Goal: Task Accomplishment & Management: Manage account settings

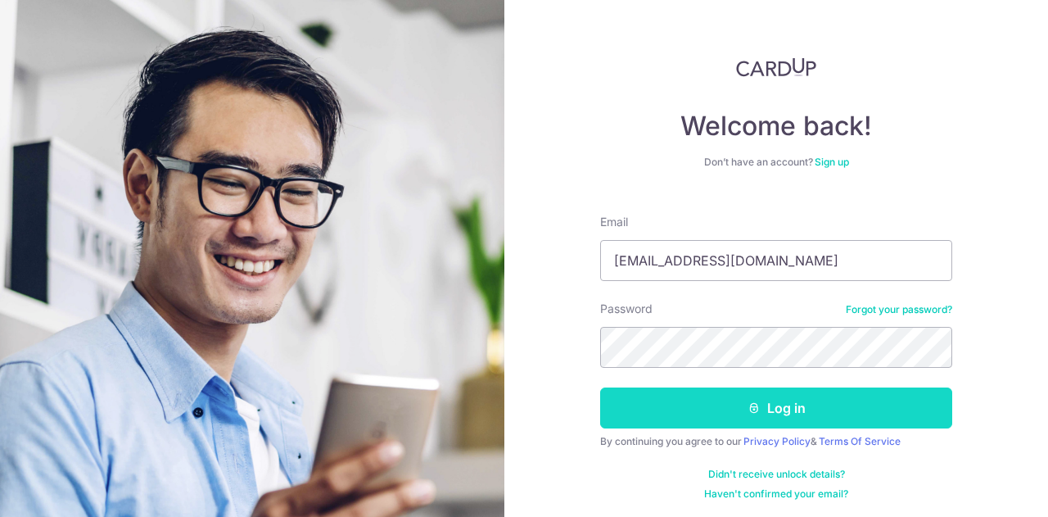
click at [748, 410] on icon "submit" at bounding box center [754, 407] width 13 height 13
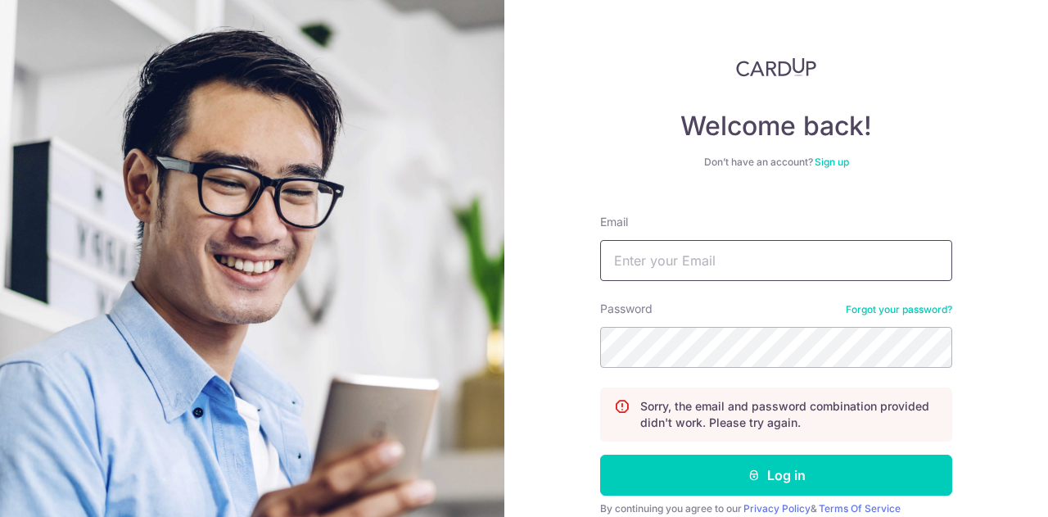
click at [688, 269] on input "Email" at bounding box center [776, 260] width 352 height 41
type input "[EMAIL_ADDRESS][DOMAIN_NAME]"
click at [600, 454] on button "Log in" at bounding box center [776, 474] width 352 height 41
click at [882, 312] on link "Forgot your password?" at bounding box center [899, 309] width 106 height 13
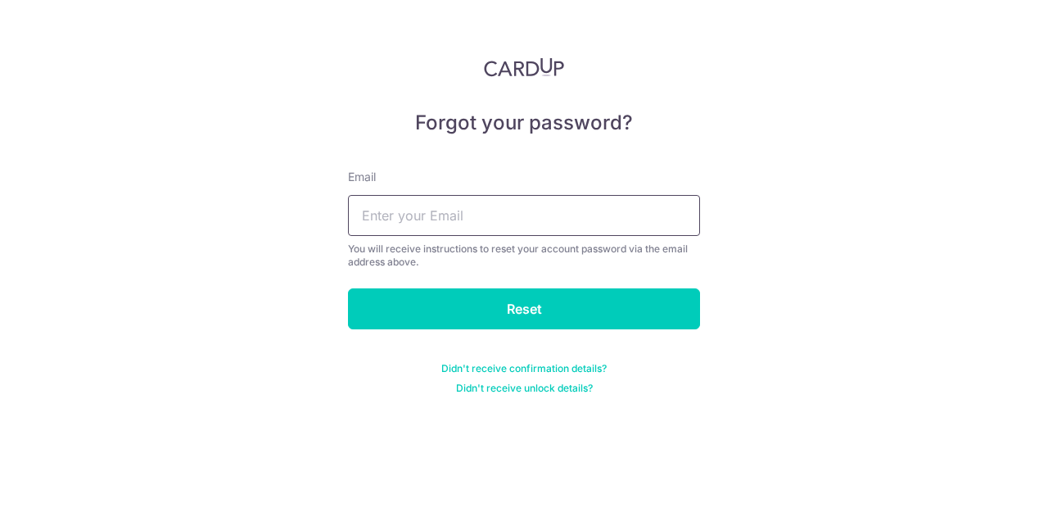
click at [474, 204] on input "text" at bounding box center [524, 215] width 352 height 41
type input "[EMAIL_ADDRESS][DOMAIN_NAME]"
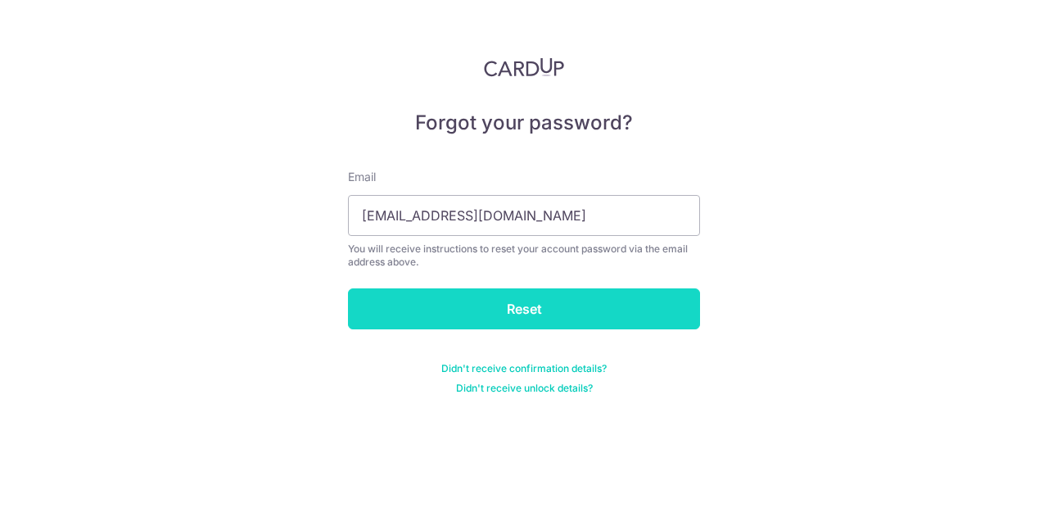
click at [514, 309] on input "Reset" at bounding box center [524, 308] width 352 height 41
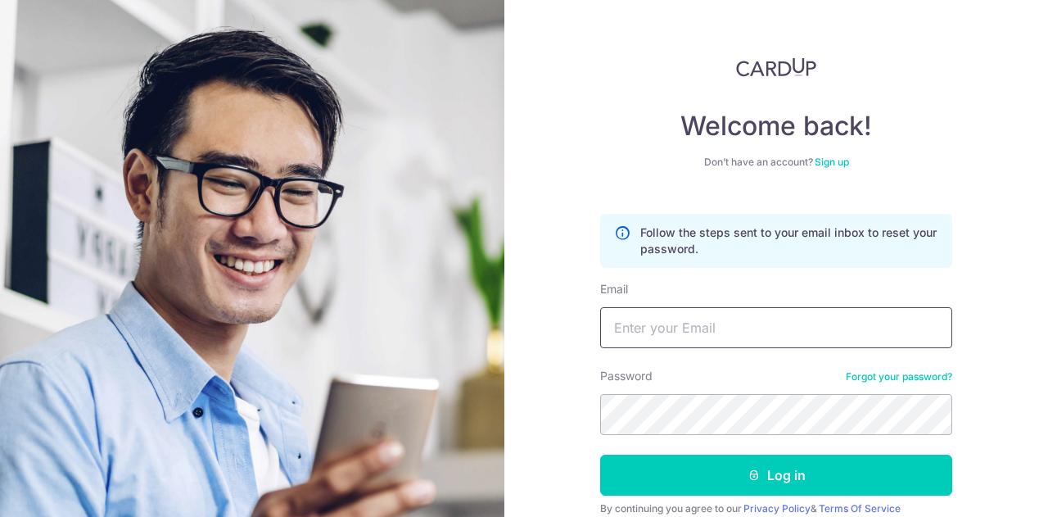
click at [664, 317] on input "Email" at bounding box center [776, 327] width 352 height 41
type input "[EMAIL_ADDRESS][DOMAIN_NAME]"
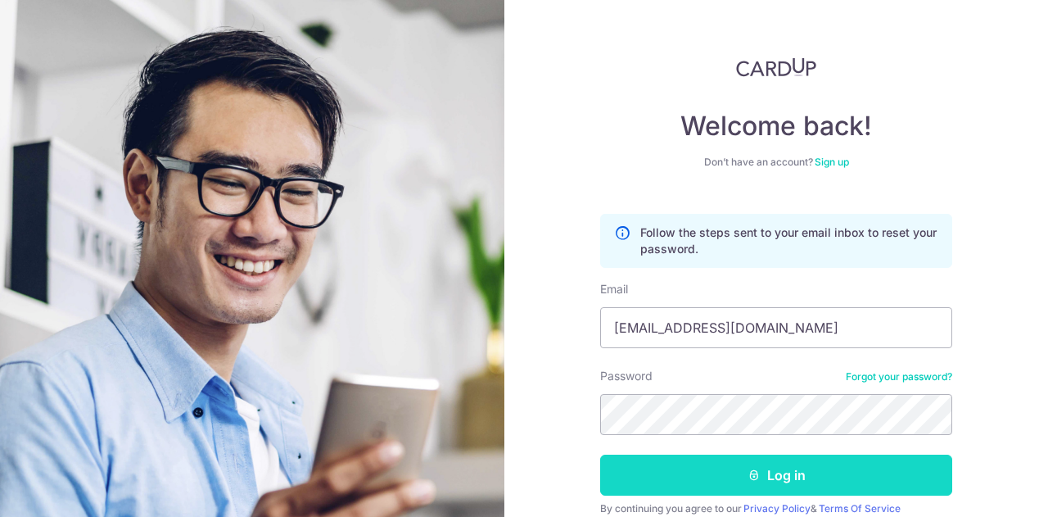
click at [695, 472] on button "Log in" at bounding box center [776, 474] width 352 height 41
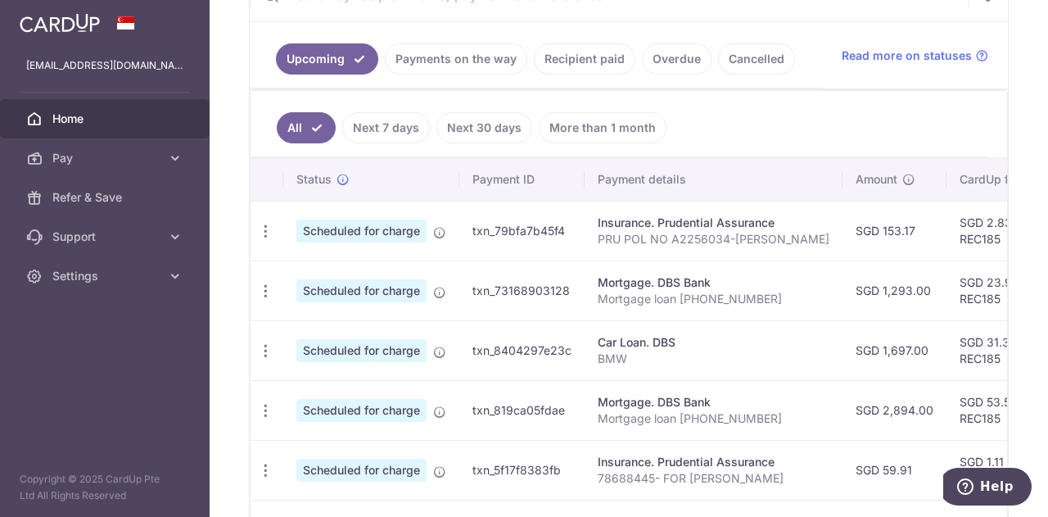
scroll to position [258, 0]
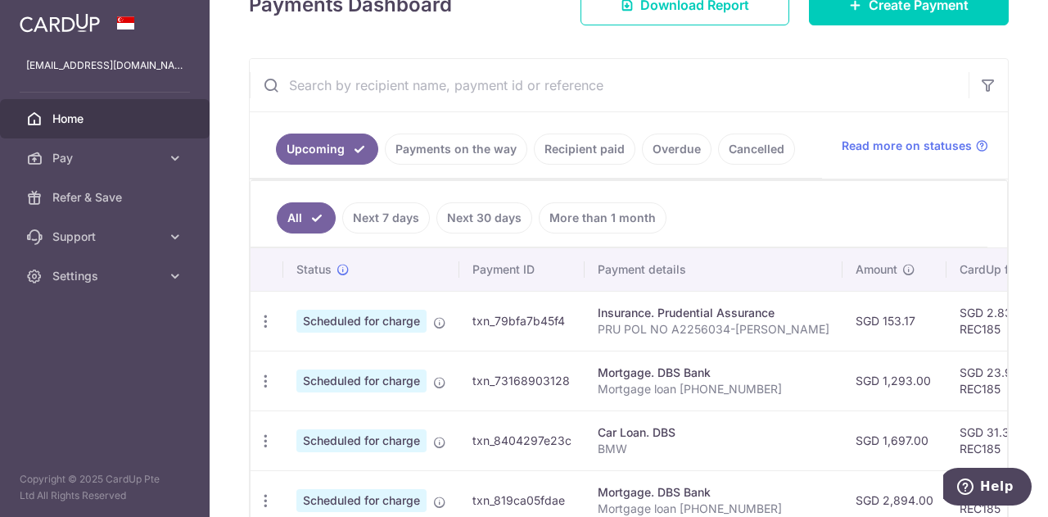
click at [581, 150] on link "Recipient paid" at bounding box center [585, 148] width 102 height 31
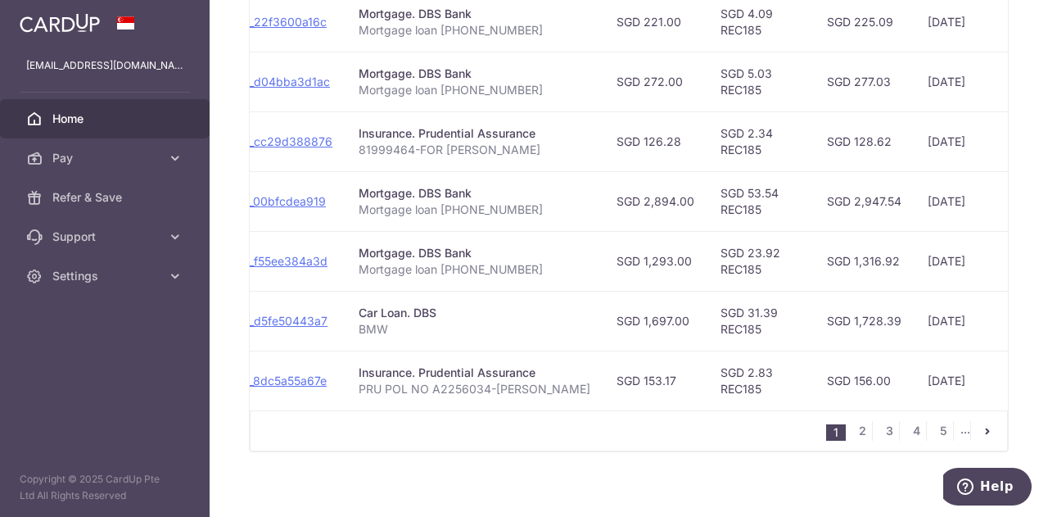
scroll to position [0, 185]
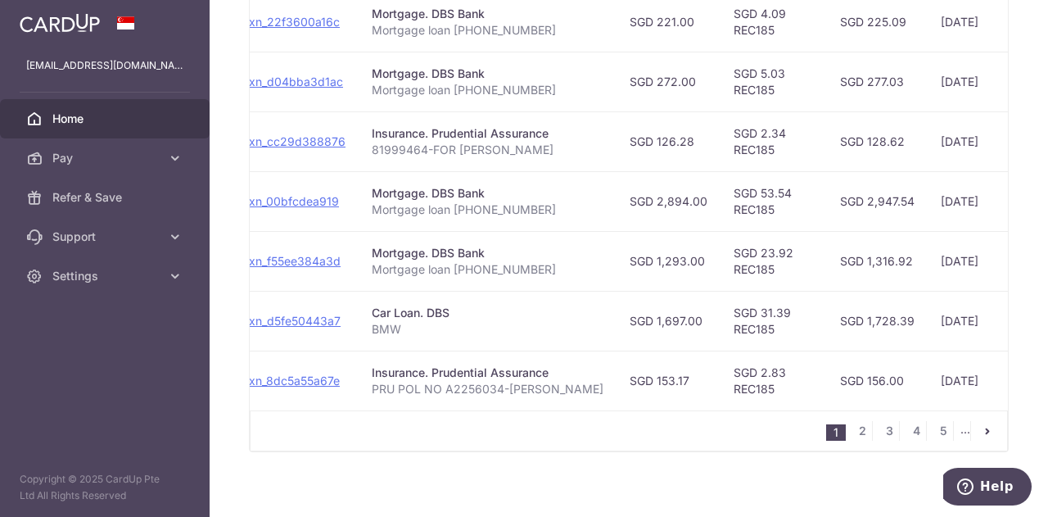
click at [981, 427] on icon "pager" at bounding box center [987, 430] width 13 height 13
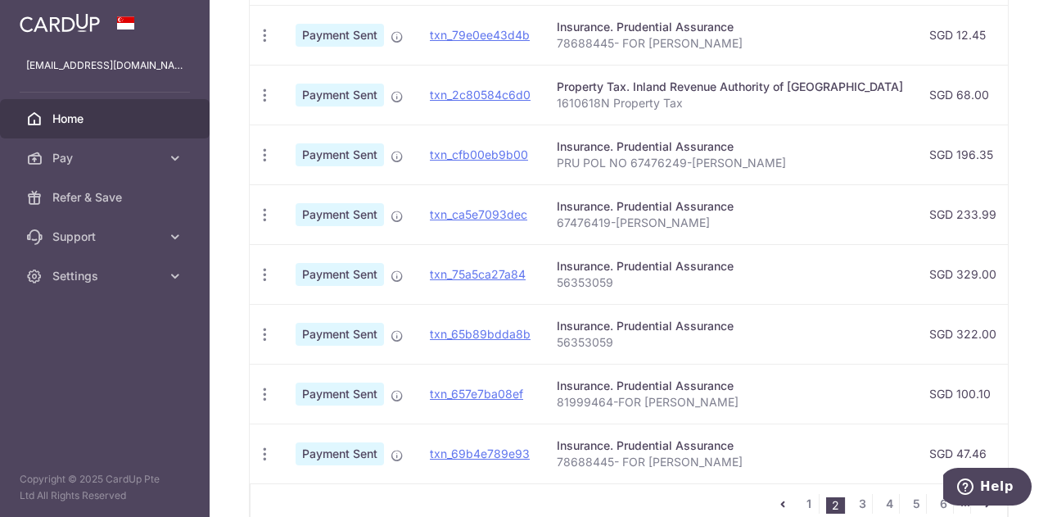
scroll to position [616, 0]
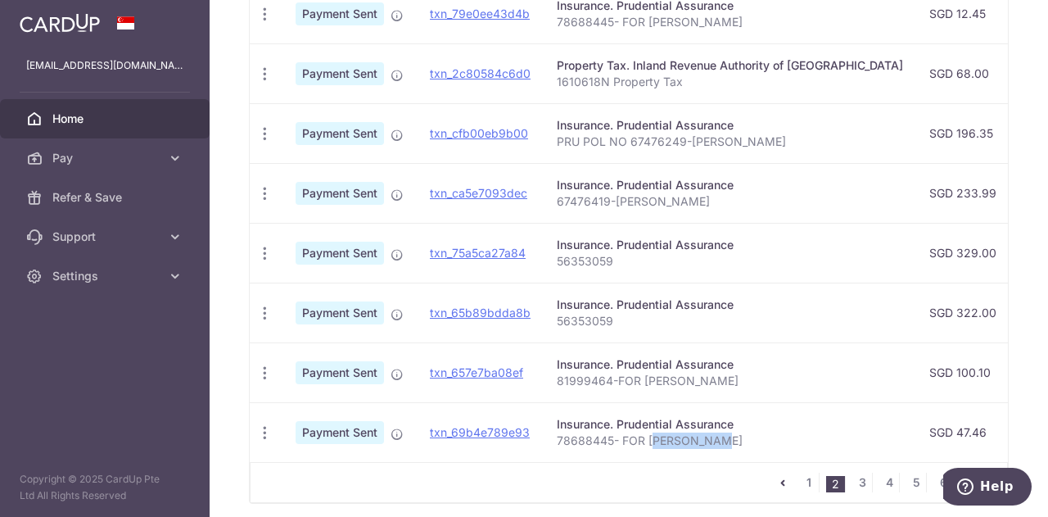
drag, startPoint x: 652, startPoint y: 455, endPoint x: 734, endPoint y: 456, distance: 81.9
click at [734, 456] on div "Status Payment ID Payment details Amount CardUp fee Total amt. Charge date Due …" at bounding box center [629, 141] width 758 height 640
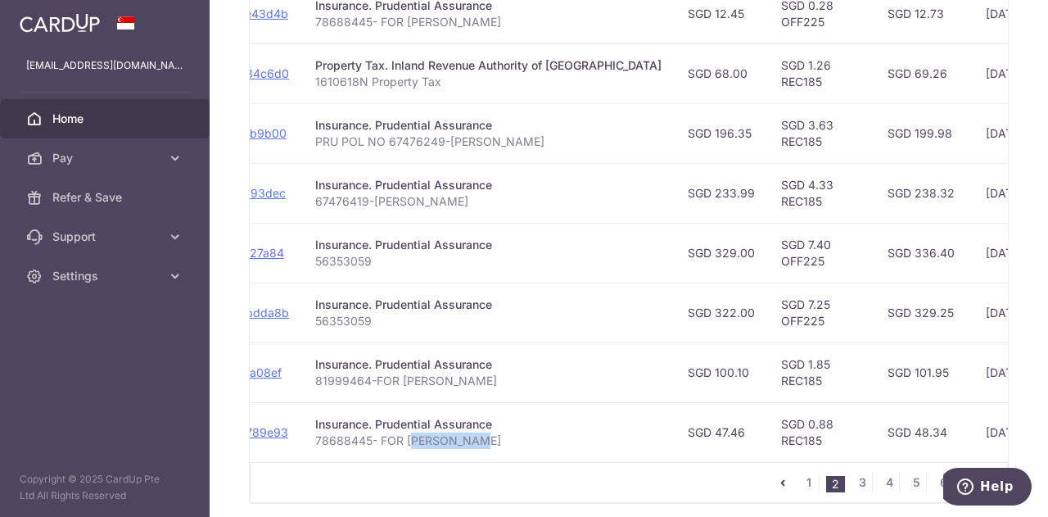
scroll to position [681, 0]
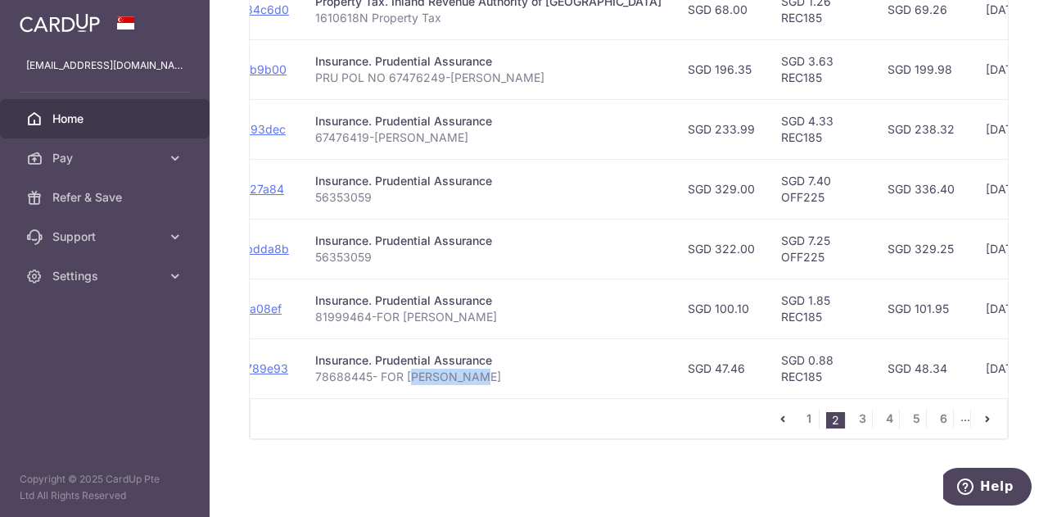
click at [981, 419] on icon "pager" at bounding box center [987, 418] width 13 height 13
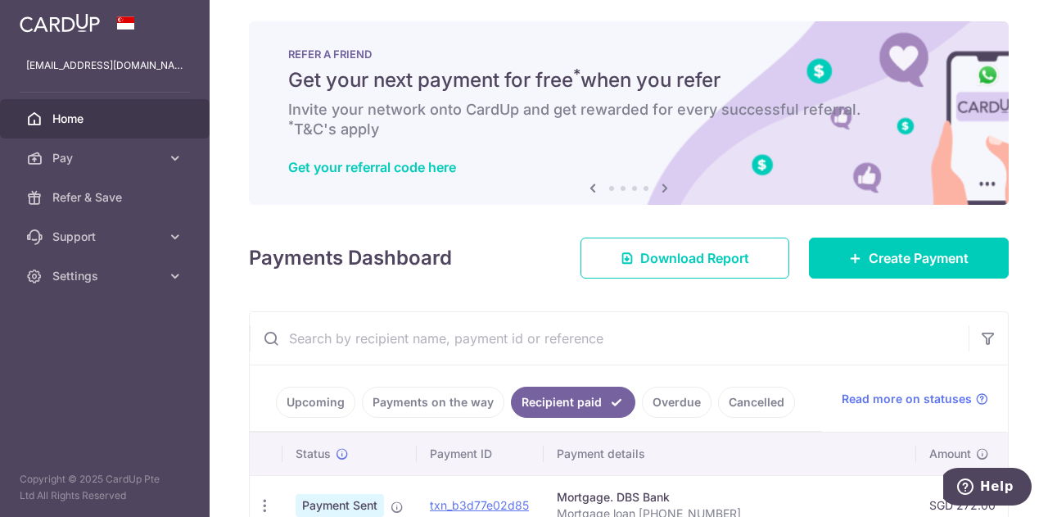
scroll to position [0, 0]
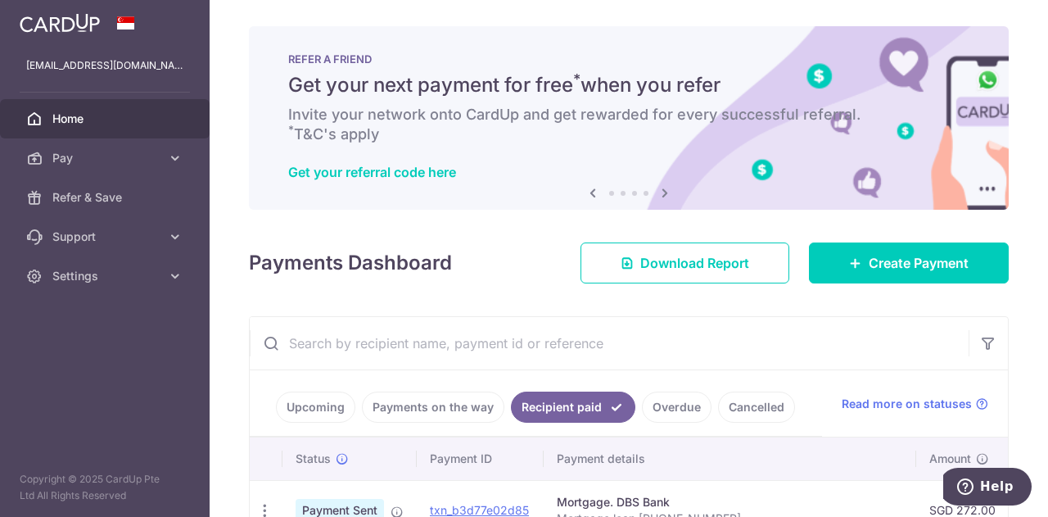
click at [323, 404] on link "Upcoming" at bounding box center [315, 406] width 79 height 31
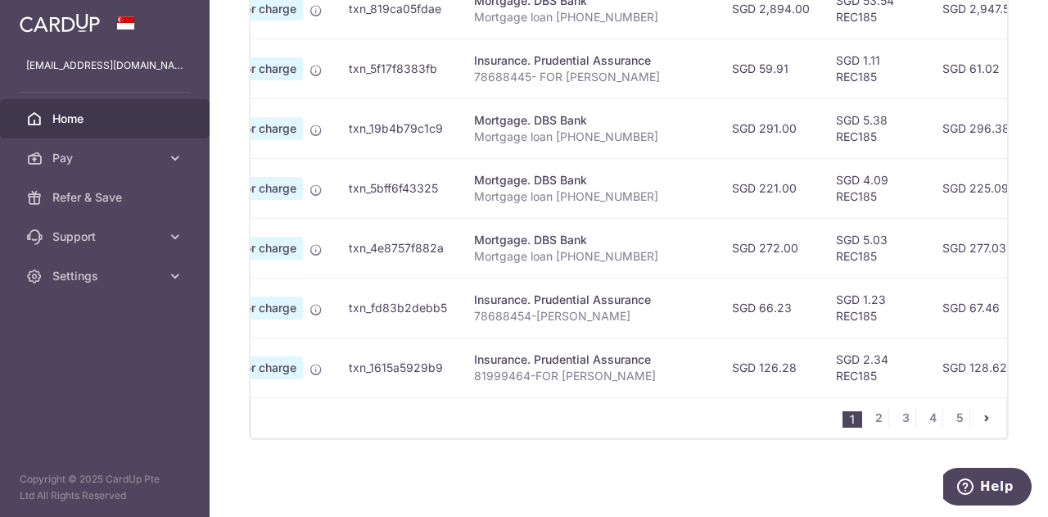
scroll to position [0, 156]
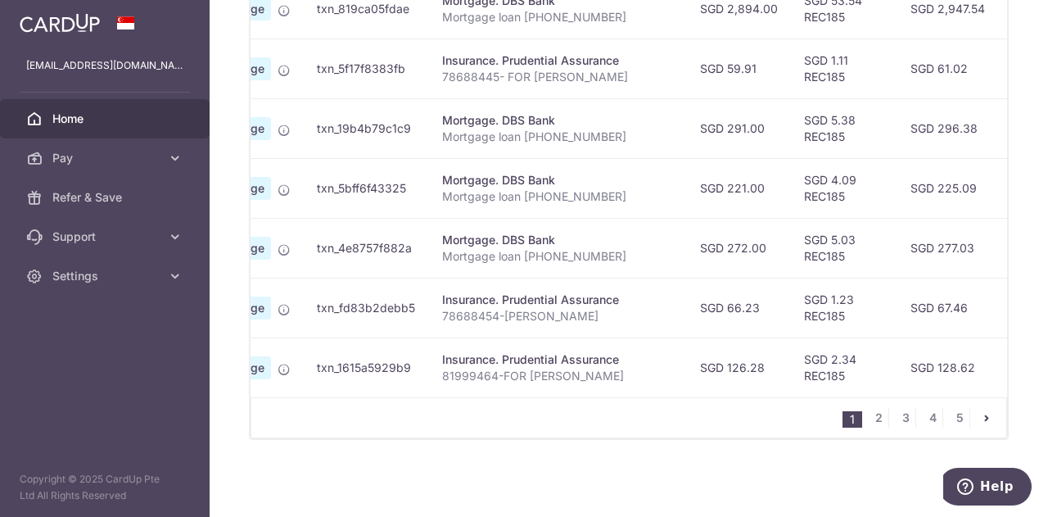
click at [977, 417] on link "pager" at bounding box center [987, 418] width 20 height 20
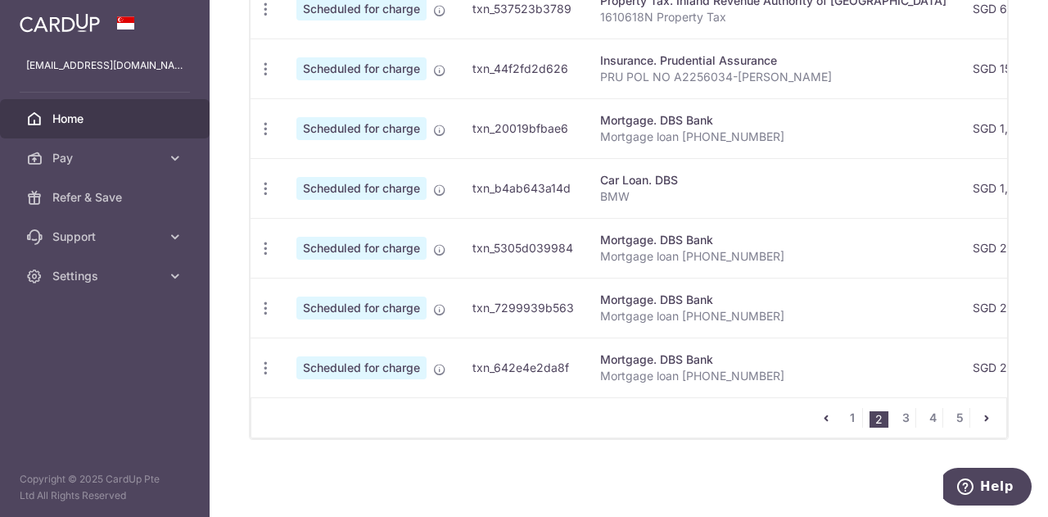
scroll to position [585, 0]
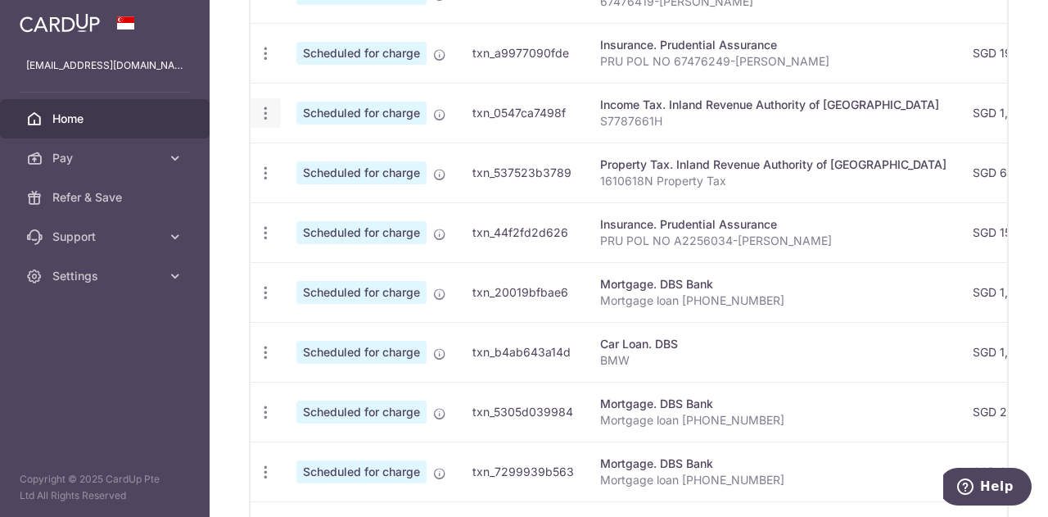
click at [264, 109] on icon "button" at bounding box center [265, 113] width 17 height 17
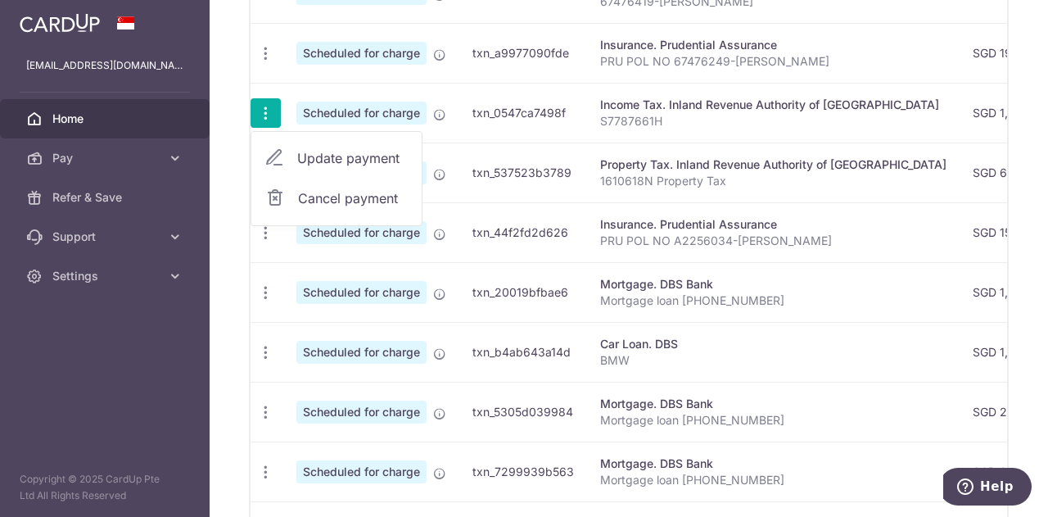
click at [329, 148] on span "Update payment" at bounding box center [352, 158] width 111 height 20
radio input "true"
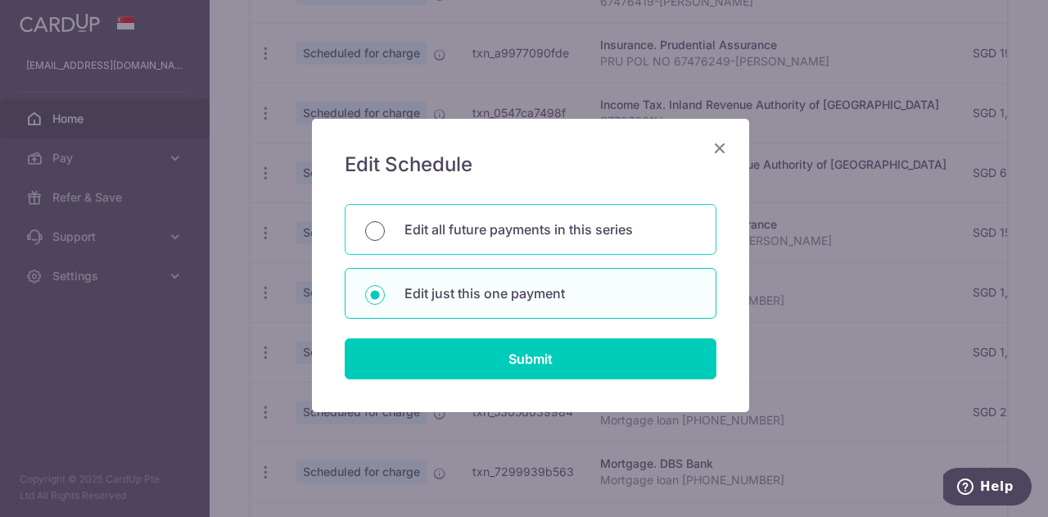
click at [365, 237] on input "Edit all future payments in this series" at bounding box center [375, 231] width 20 height 20
radio input "true"
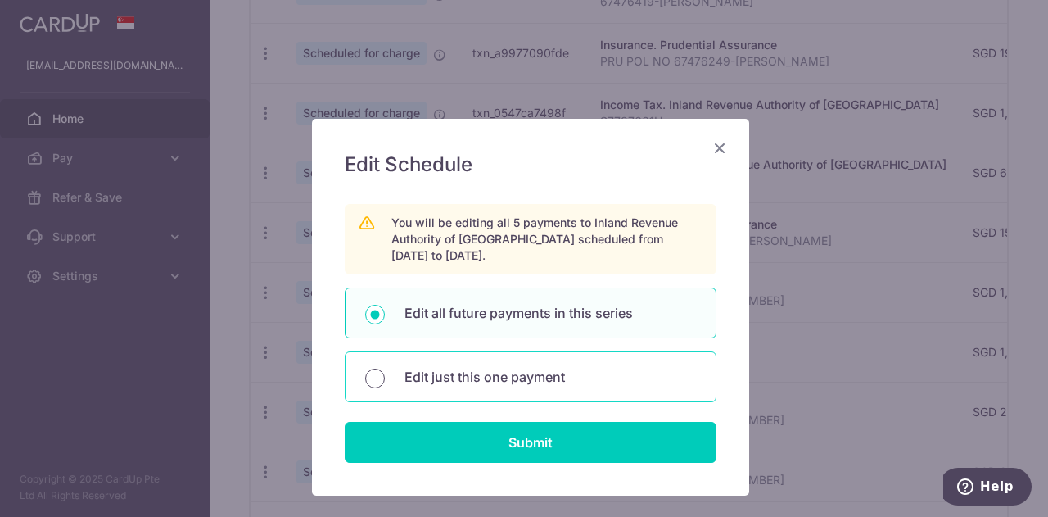
click at [370, 373] on input "Edit just this one payment" at bounding box center [375, 378] width 20 height 20
radio input "true"
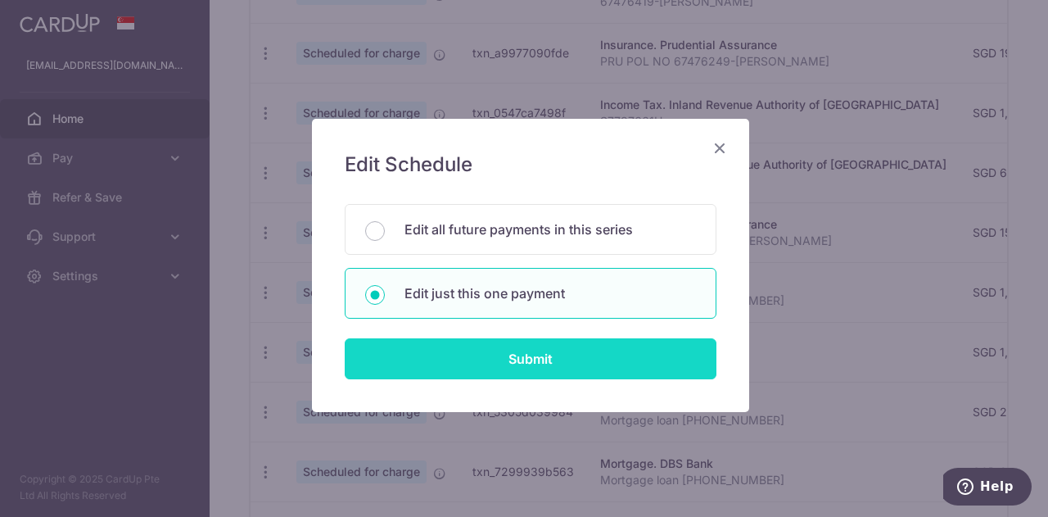
click at [517, 355] on input "Submit" at bounding box center [531, 358] width 372 height 41
radio input "true"
type input "1,410.54"
type input "08/11/2025"
type input "S7787661H"
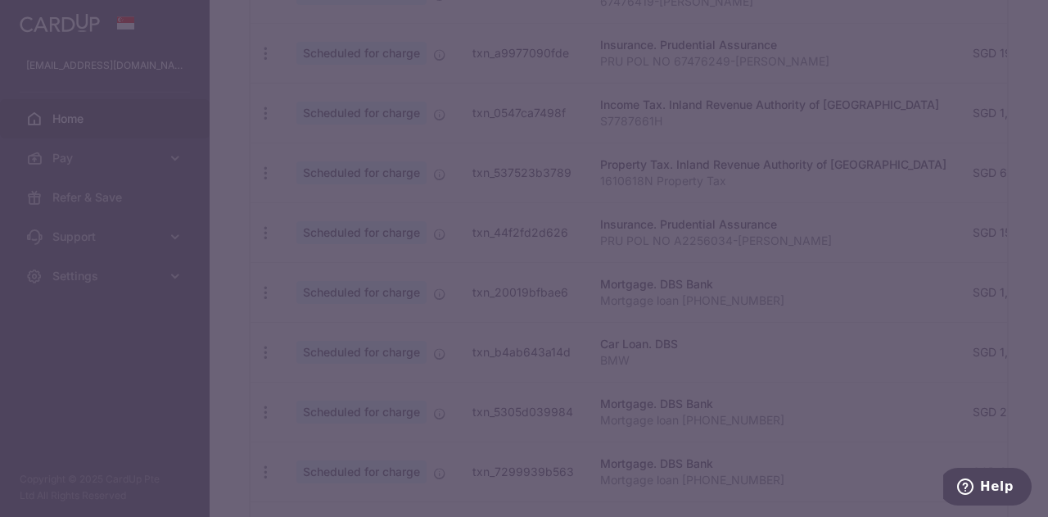
type input "VTAX25R"
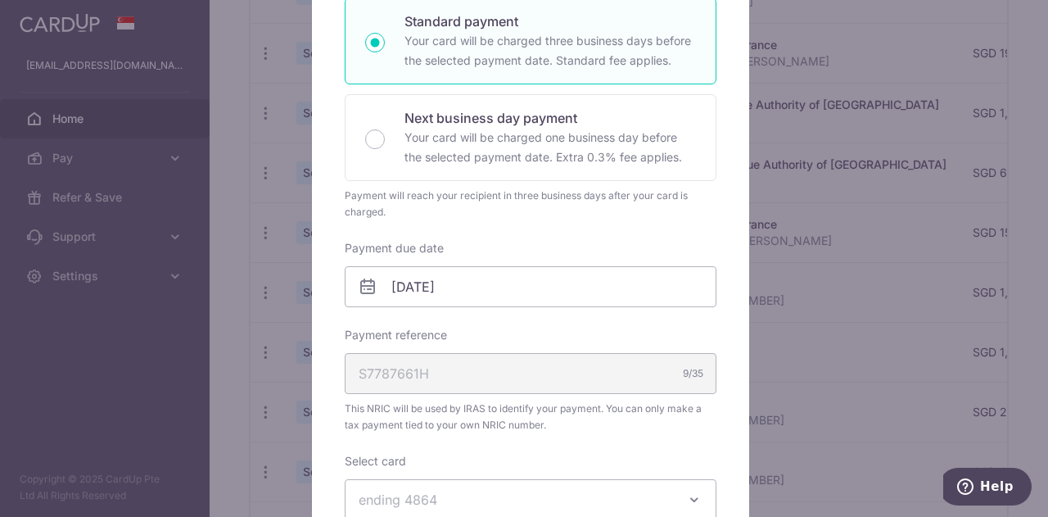
scroll to position [328, 0]
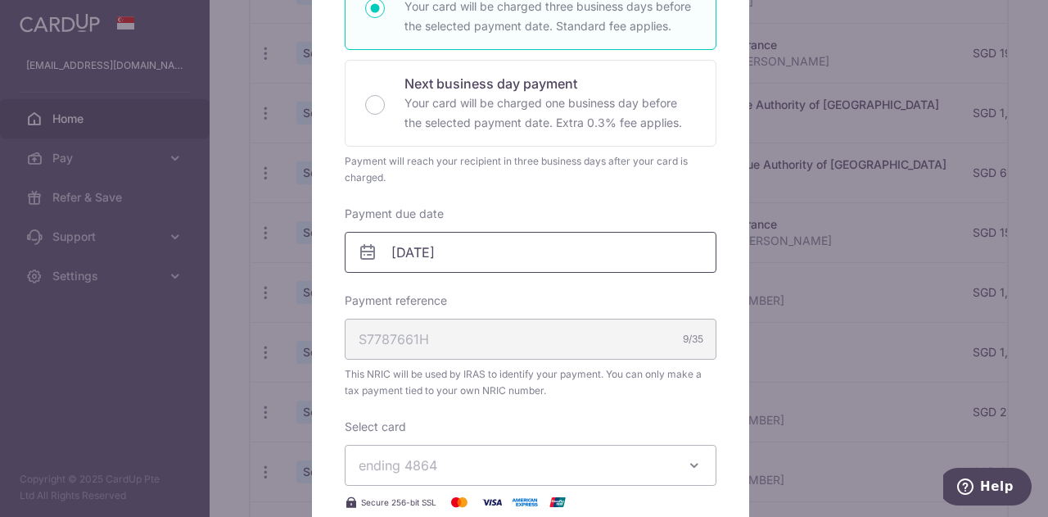
click at [454, 254] on body "puneet_sikka@yahoo.com Home Pay Payments Recipients Cards Refer & Save Support …" at bounding box center [524, 258] width 1048 height 517
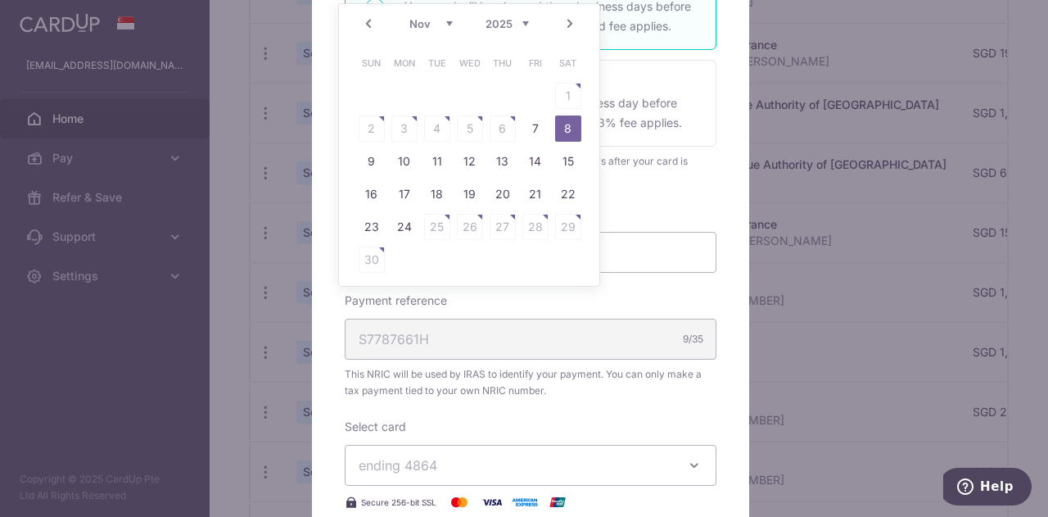
click at [368, 16] on link "Prev" at bounding box center [369, 24] width 20 height 20
click at [534, 194] on link "24" at bounding box center [535, 194] width 26 height 26
type input "[DATE]"
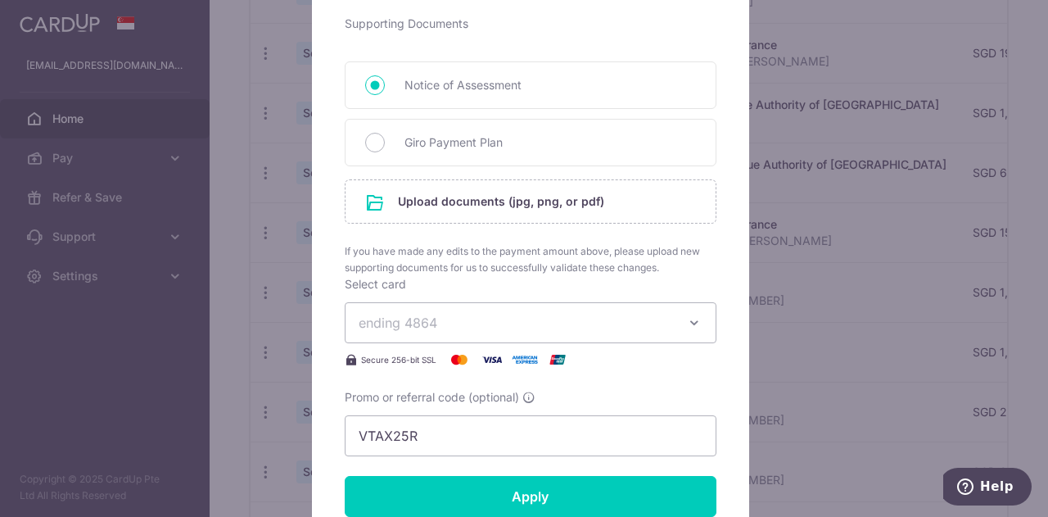
scroll to position [819, 0]
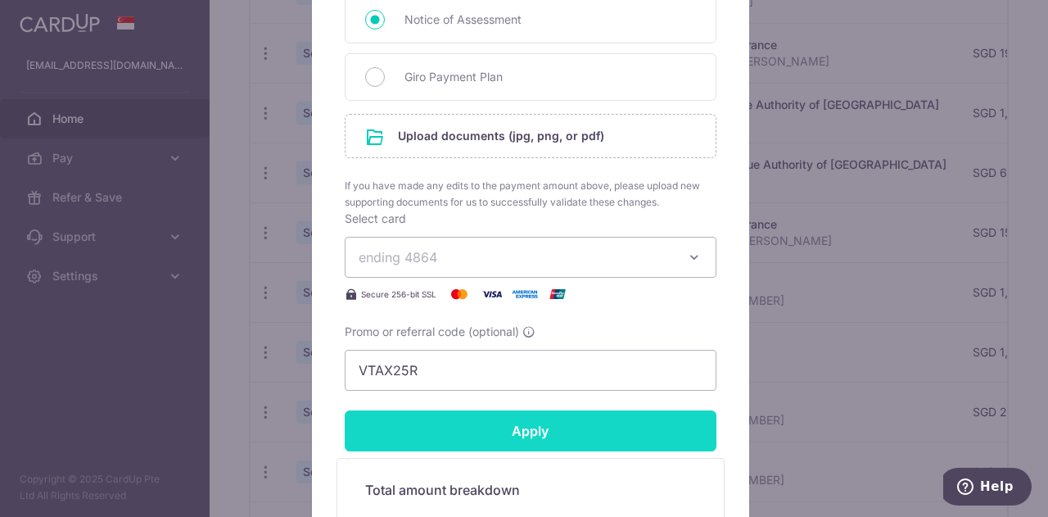
click at [554, 421] on input "Apply" at bounding box center [531, 430] width 372 height 41
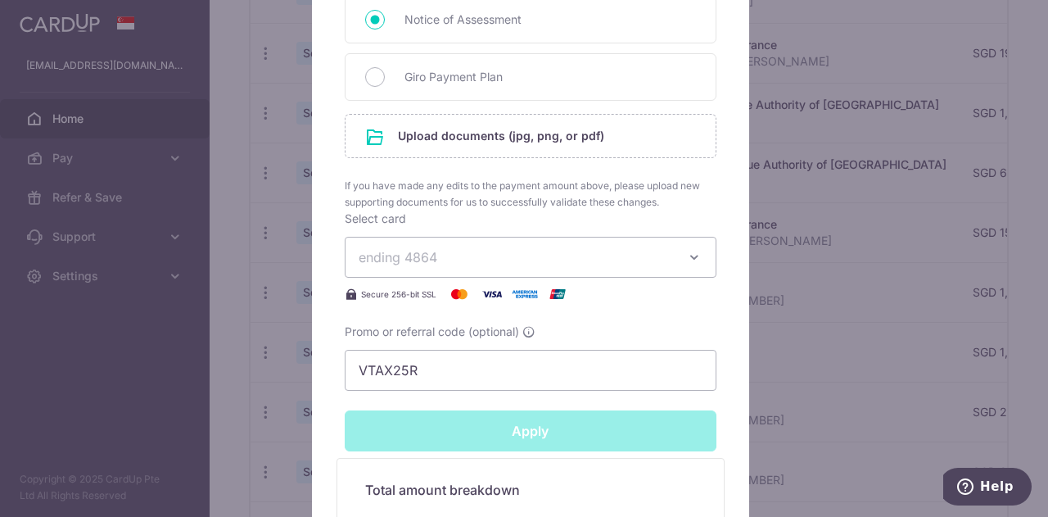
type input "Successfully Applied"
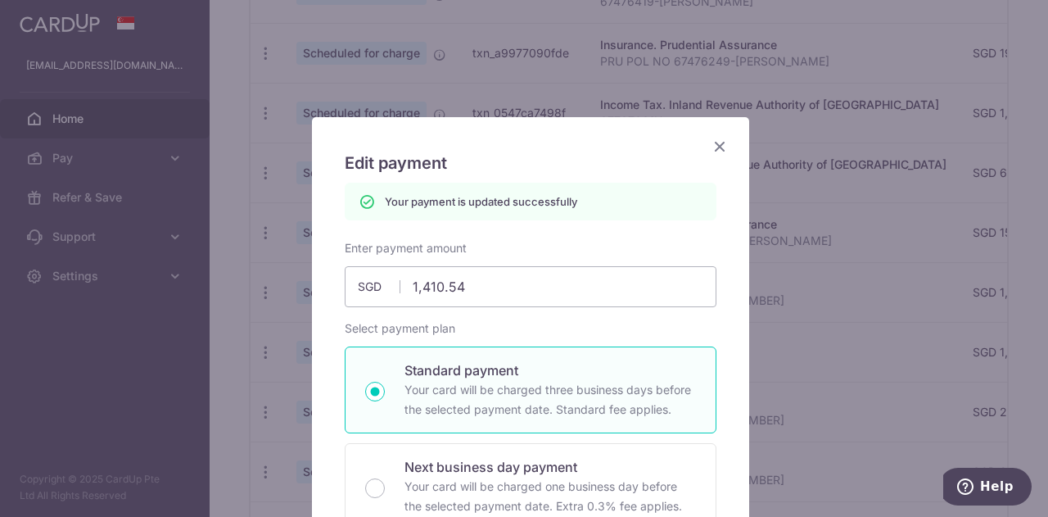
scroll to position [0, 0]
click at [712, 144] on icon "Close" at bounding box center [720, 148] width 20 height 20
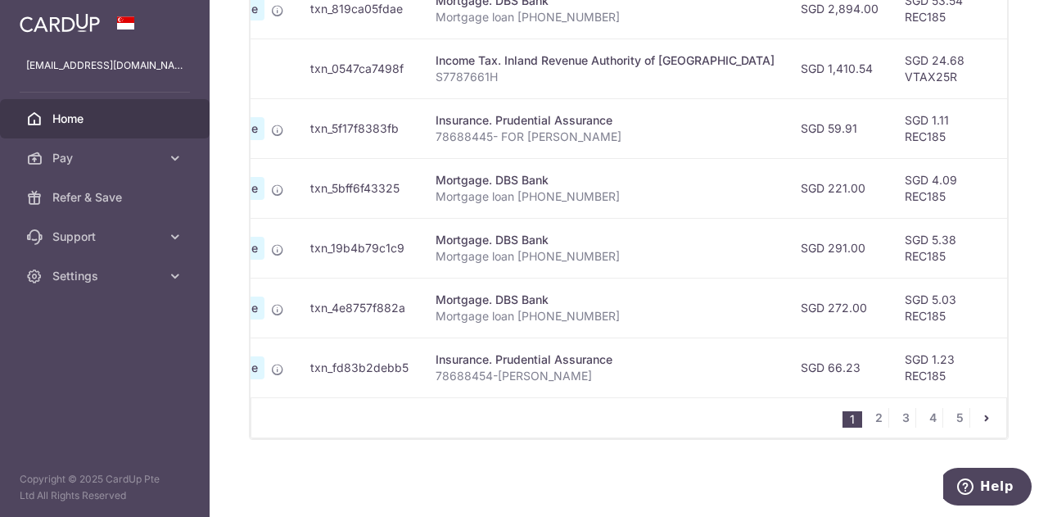
scroll to position [0, 165]
click at [980, 418] on icon "pager" at bounding box center [986, 417] width 13 height 13
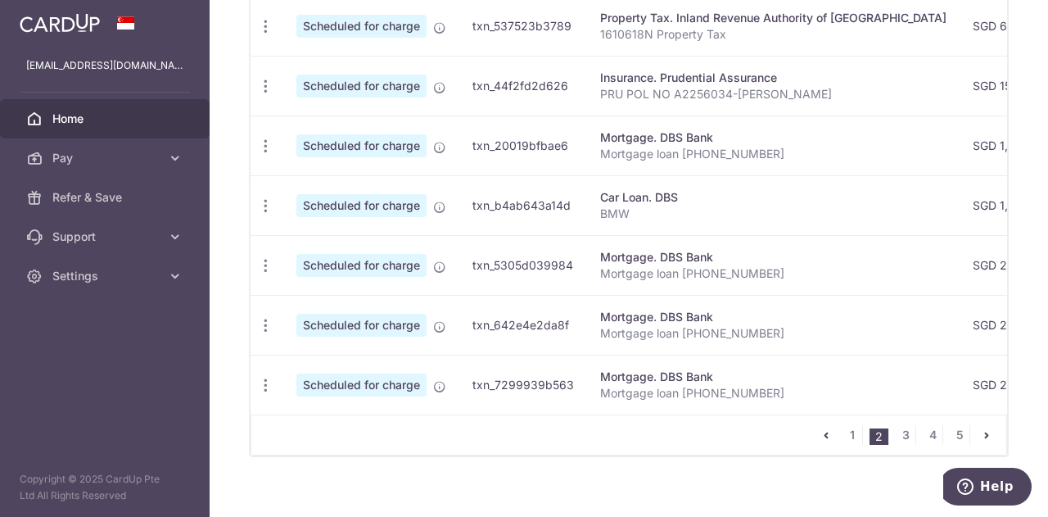
scroll to position [749, 0]
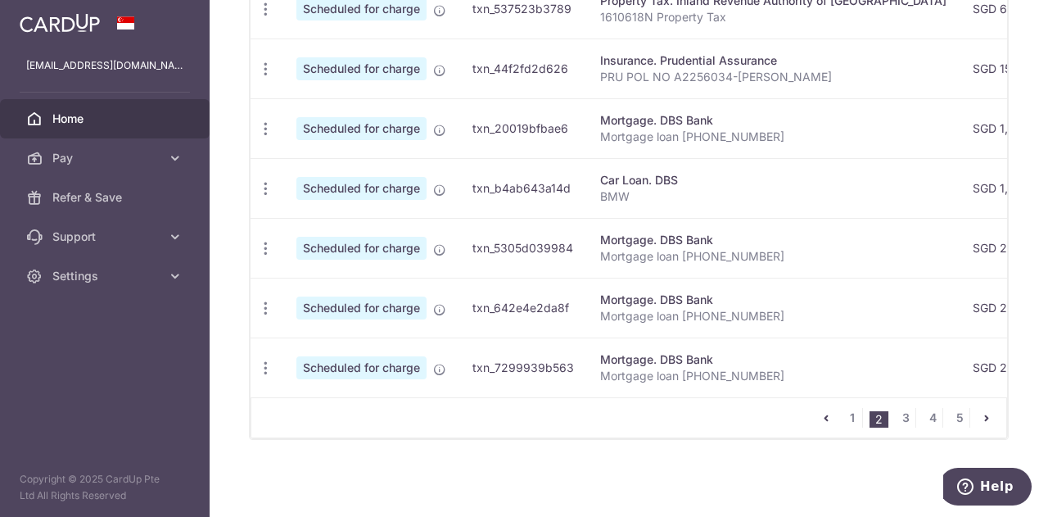
click at [980, 417] on icon "pager" at bounding box center [986, 417] width 13 height 13
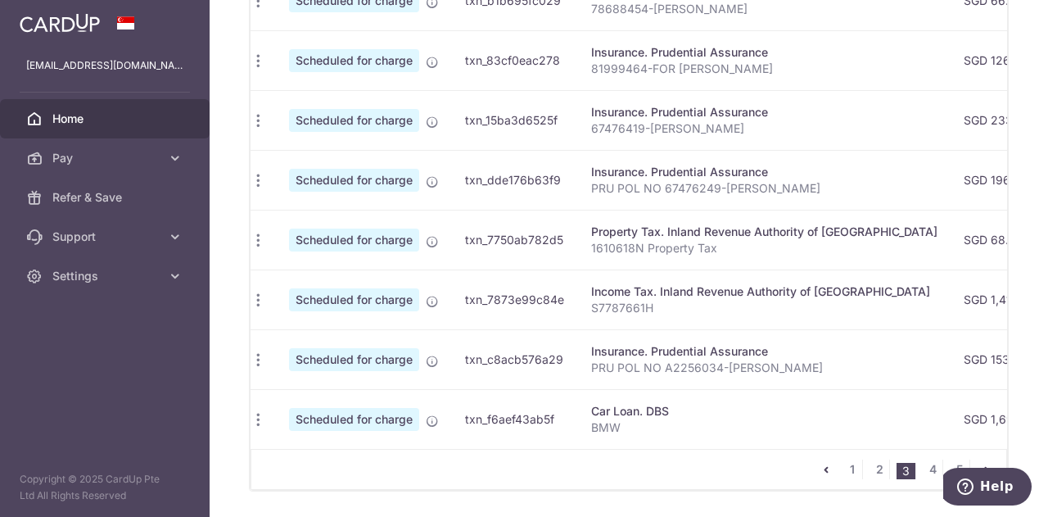
scroll to position [0, 0]
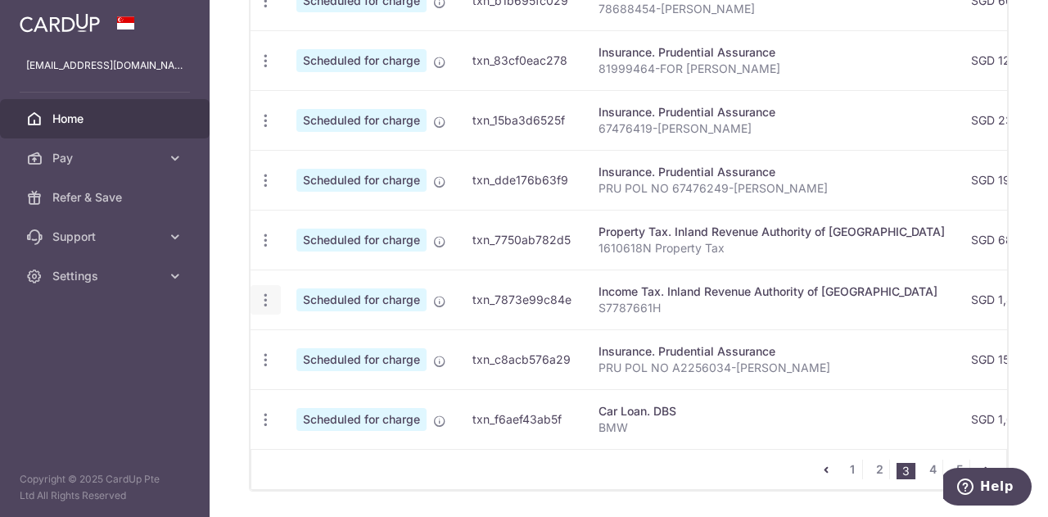
click at [264, 296] on icon "button" at bounding box center [265, 300] width 17 height 17
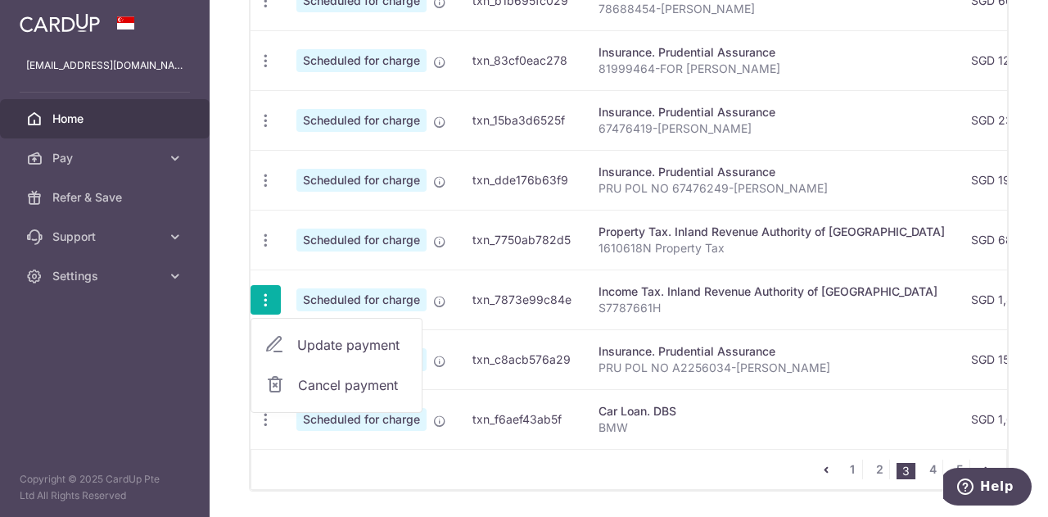
click at [336, 341] on span "Update payment" at bounding box center [352, 345] width 111 height 20
radio input "true"
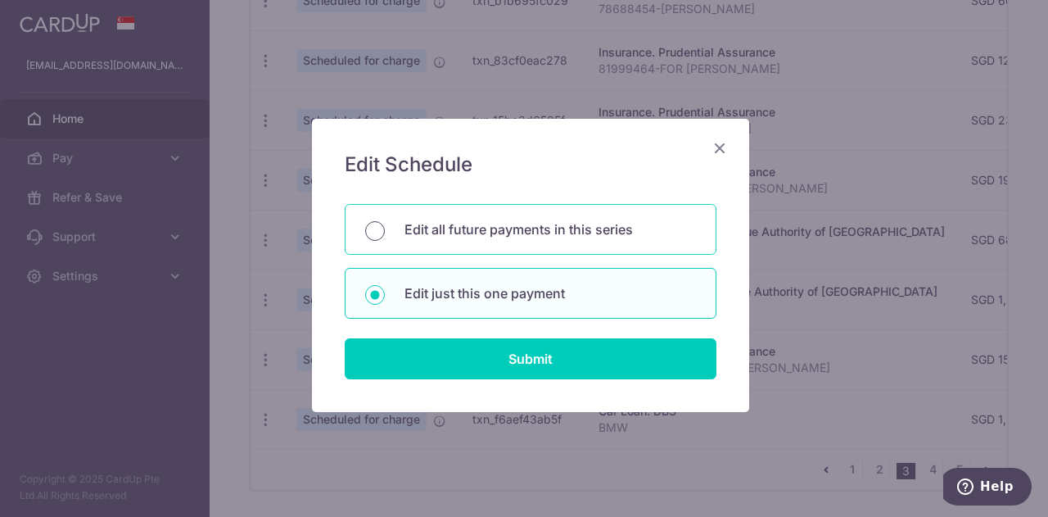
click at [370, 232] on input "Edit all future payments in this series" at bounding box center [375, 231] width 20 height 20
radio input "true"
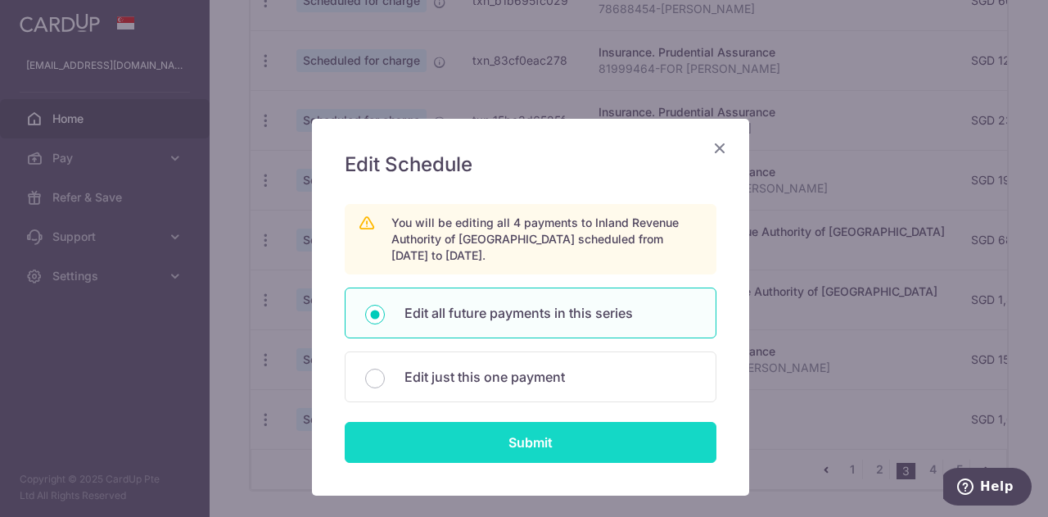
click at [513, 440] on input "Submit" at bounding box center [531, 442] width 372 height 41
radio input "true"
type input "1,410.54"
type input "S7787661H"
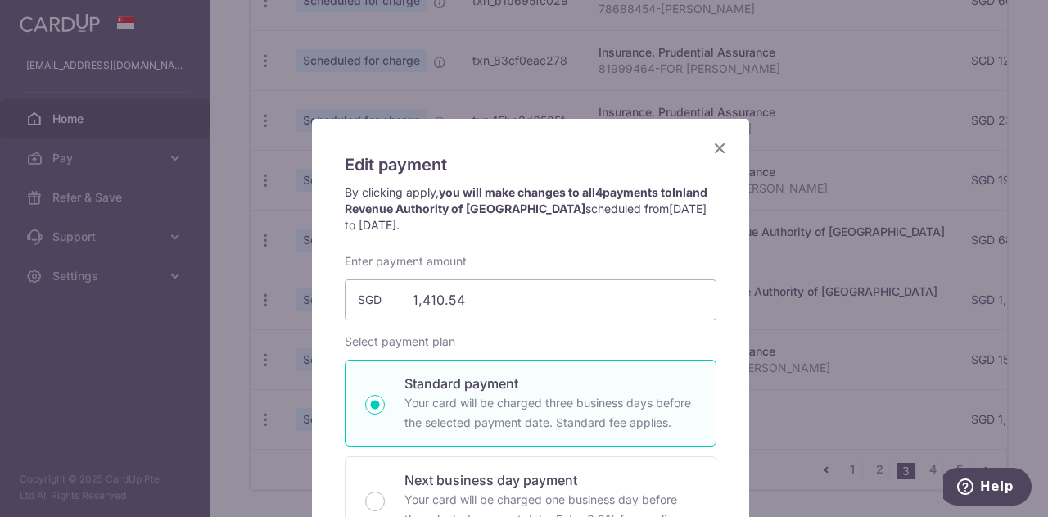
click at [712, 145] on icon "Close" at bounding box center [720, 148] width 20 height 20
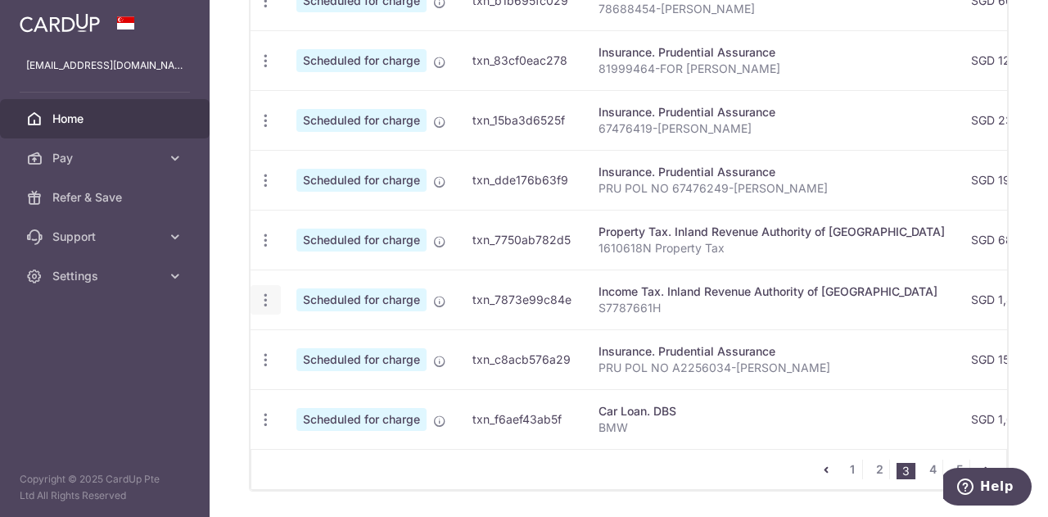
click at [265, 296] on icon "button" at bounding box center [265, 300] width 17 height 17
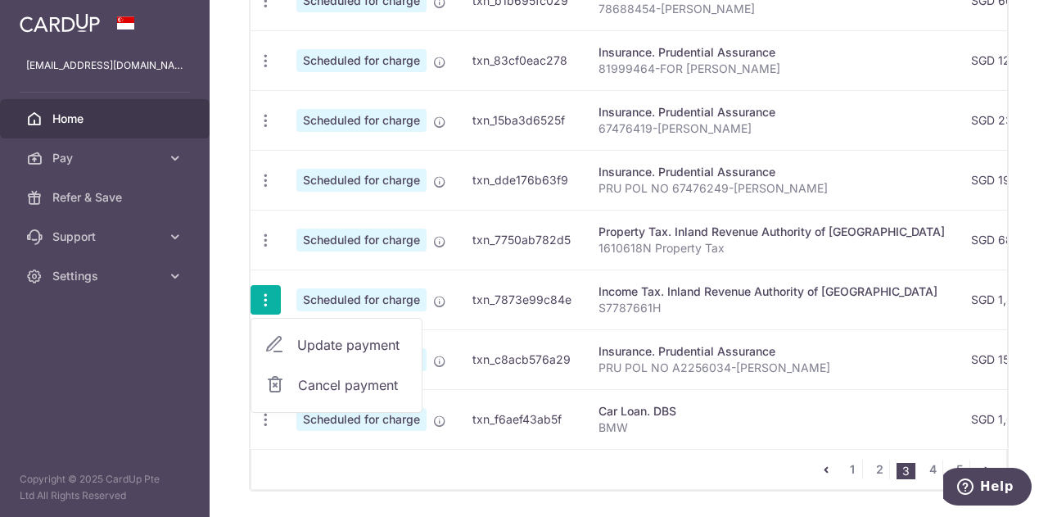
click at [335, 338] on span "Update payment" at bounding box center [352, 345] width 111 height 20
radio input "true"
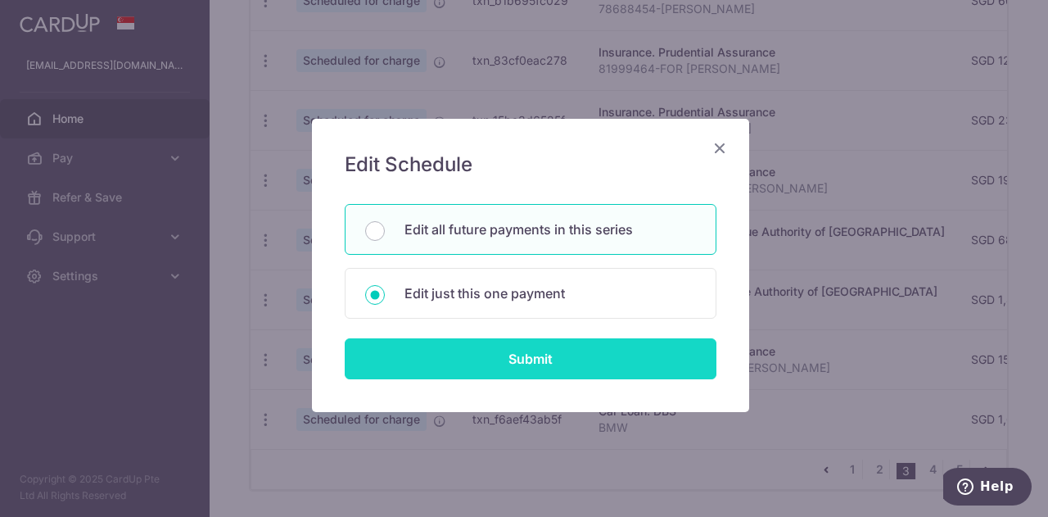
click at [490, 350] on input "Submit" at bounding box center [531, 358] width 372 height 41
radio input "true"
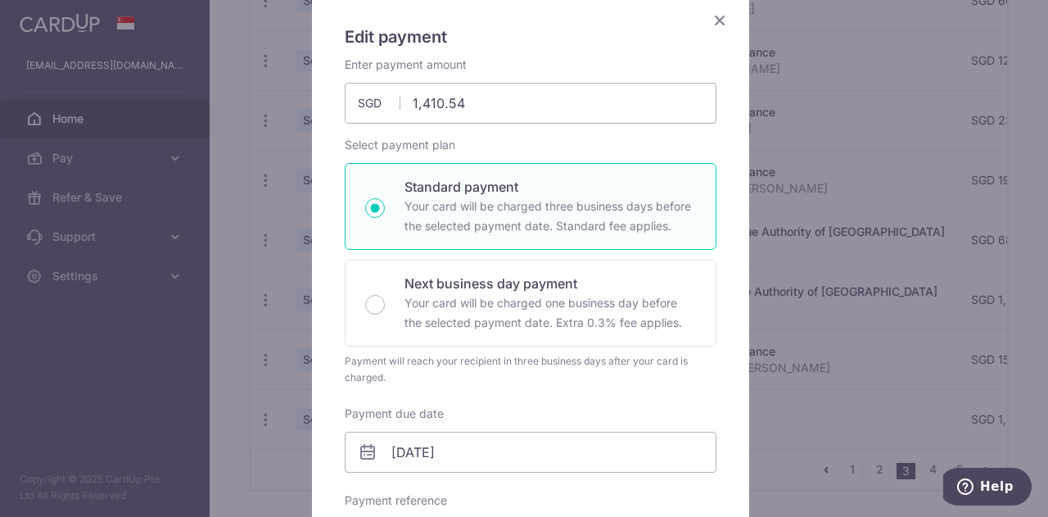
scroll to position [328, 0]
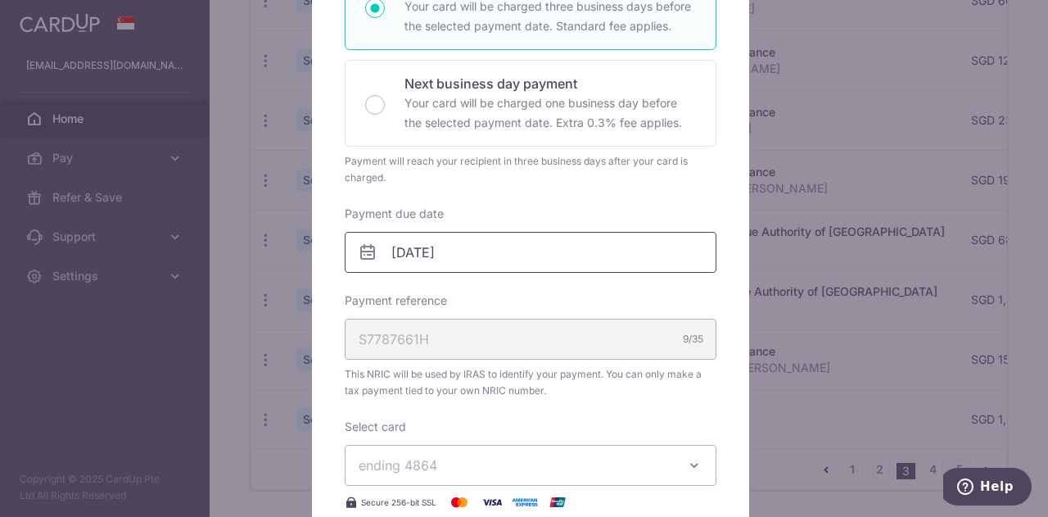
click at [467, 255] on input "08/12/2025" at bounding box center [531, 252] width 372 height 41
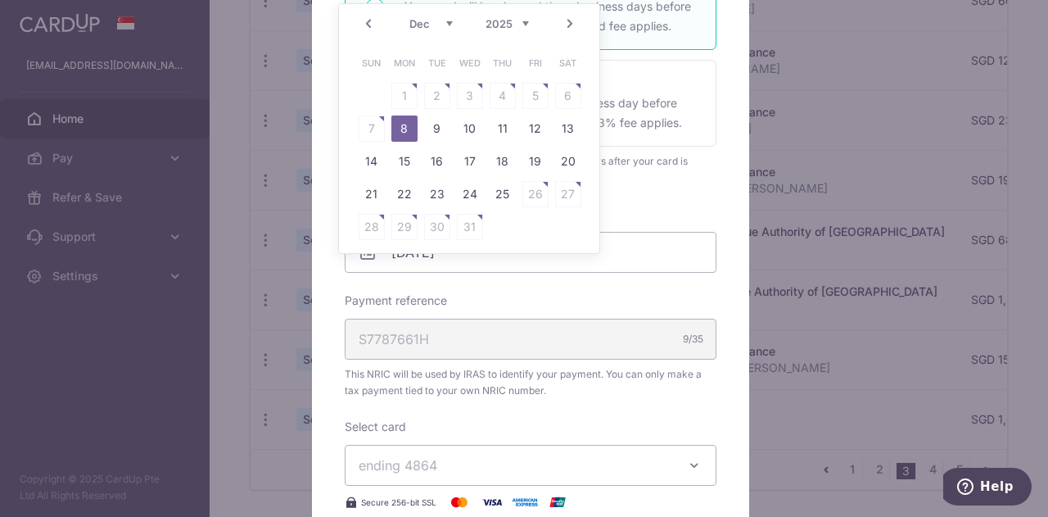
click at [368, 21] on link "Prev" at bounding box center [369, 24] width 20 height 20
click at [406, 225] on link "24" at bounding box center [404, 227] width 26 height 26
type input "24/11/2025"
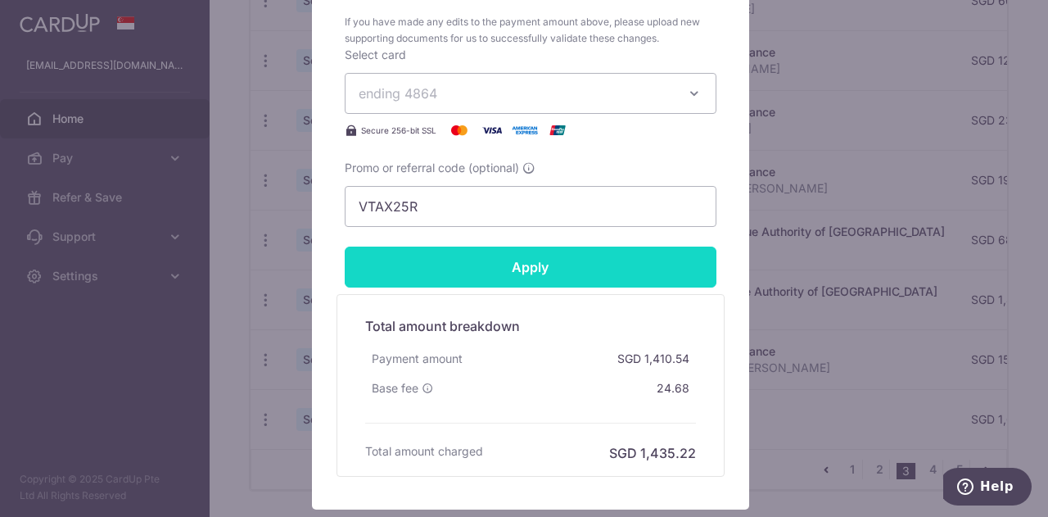
click at [541, 268] on input "Apply" at bounding box center [531, 266] width 372 height 41
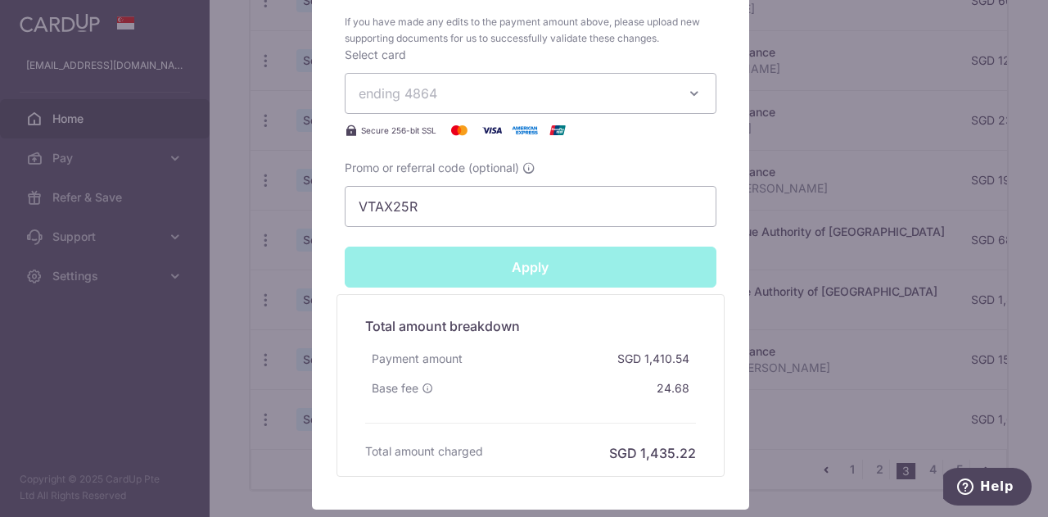
type input "Successfully Applied"
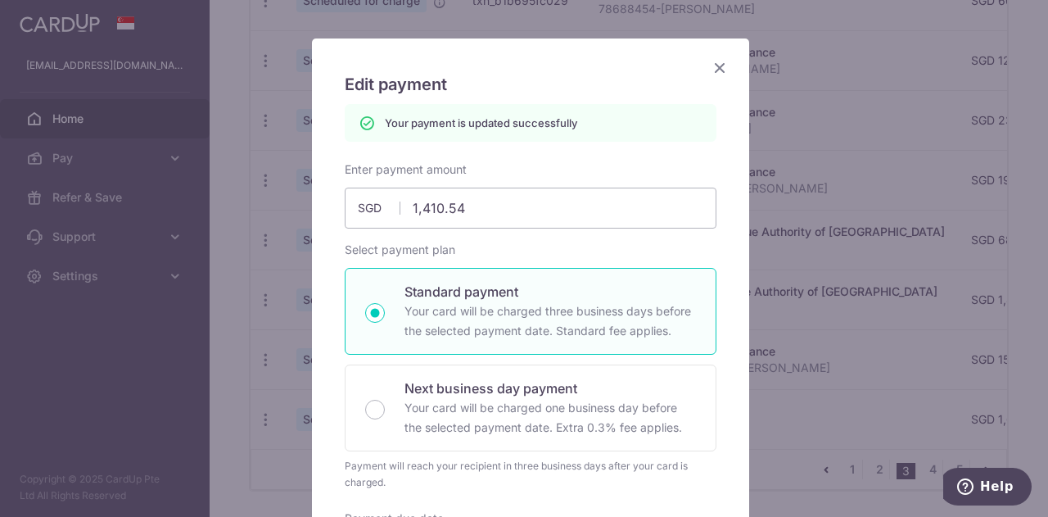
scroll to position [0, 0]
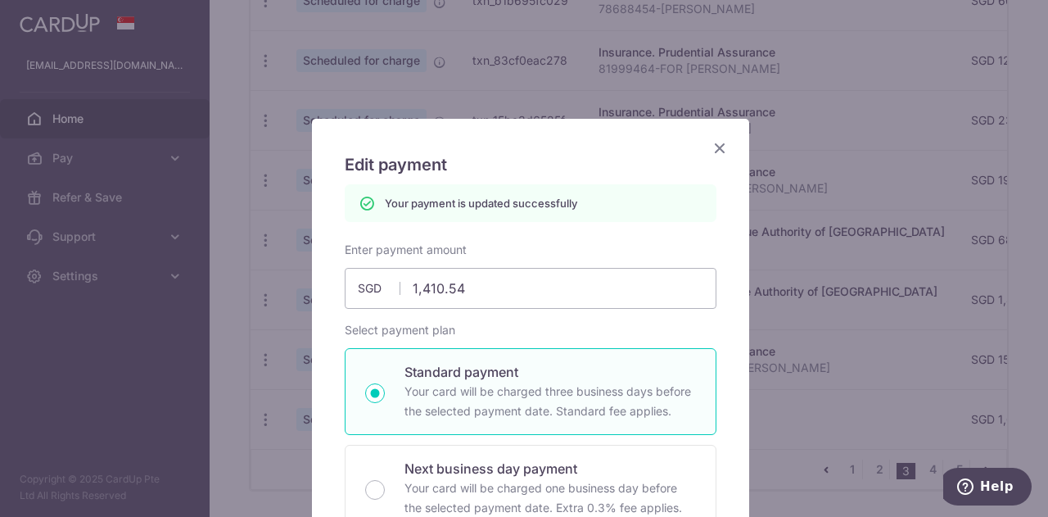
click at [712, 147] on icon "Close" at bounding box center [720, 148] width 20 height 20
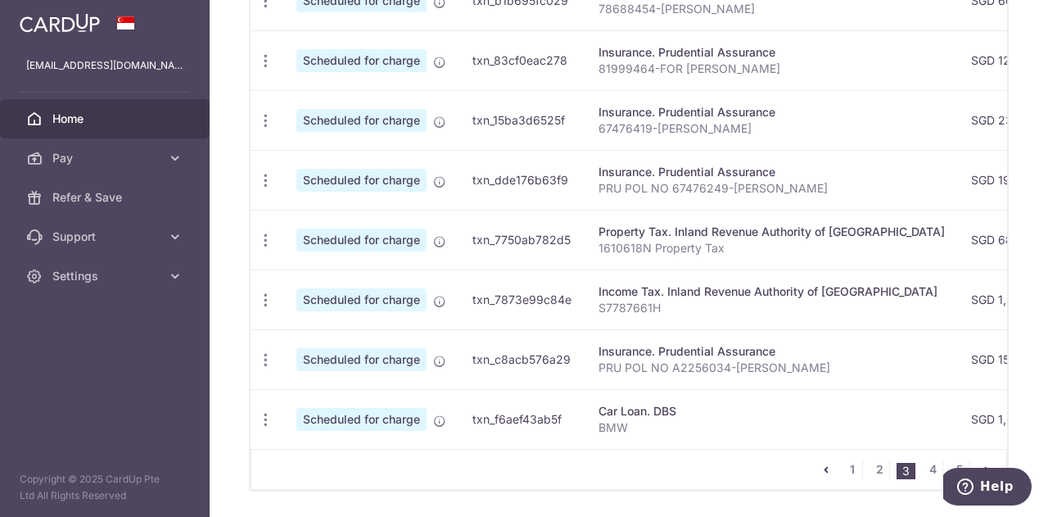
scroll to position [731, 0]
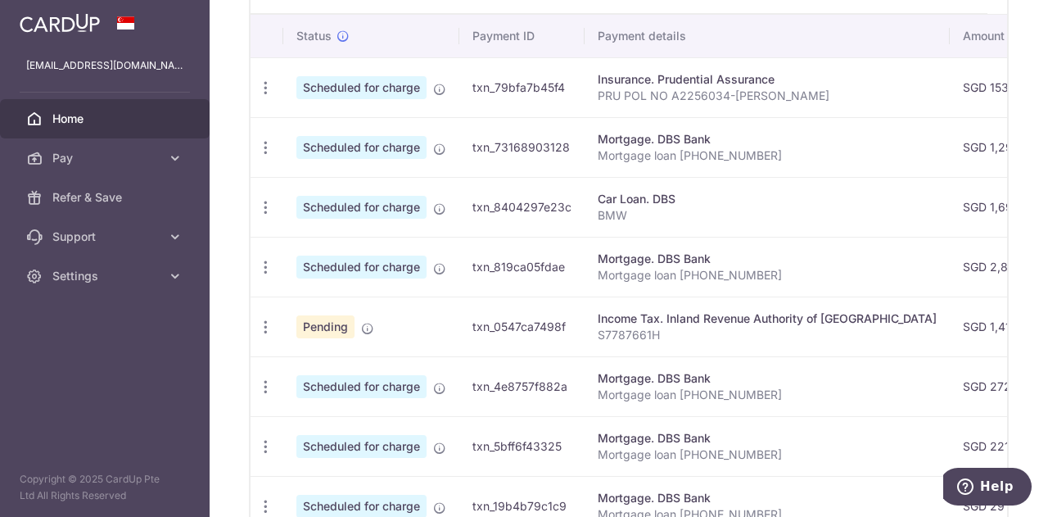
scroll to position [749, 0]
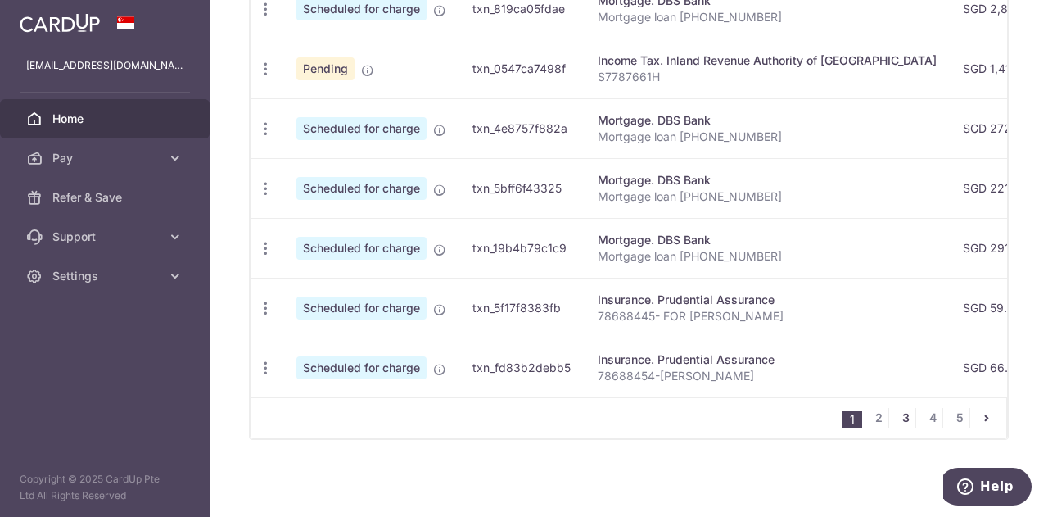
click at [902, 418] on link "3" at bounding box center [906, 418] width 20 height 20
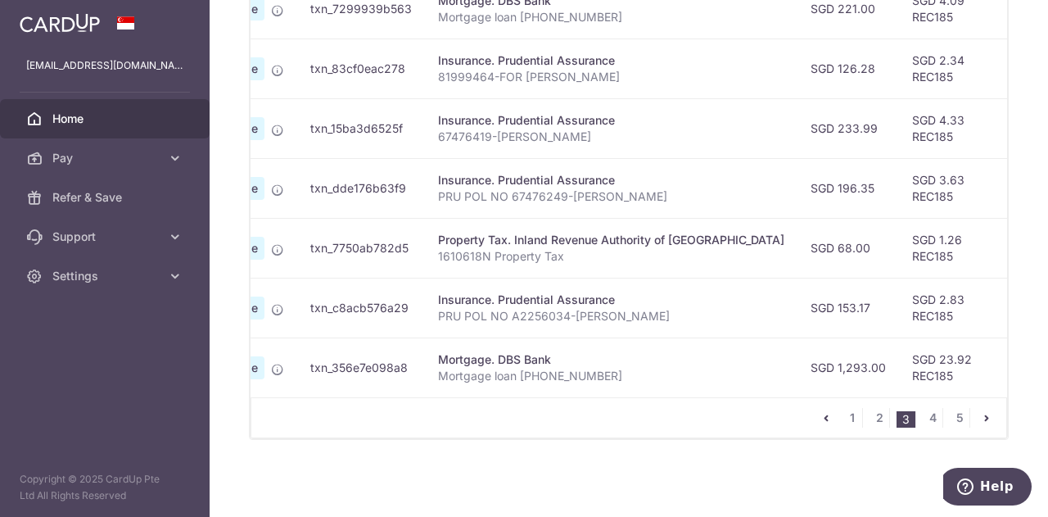
scroll to position [0, 230]
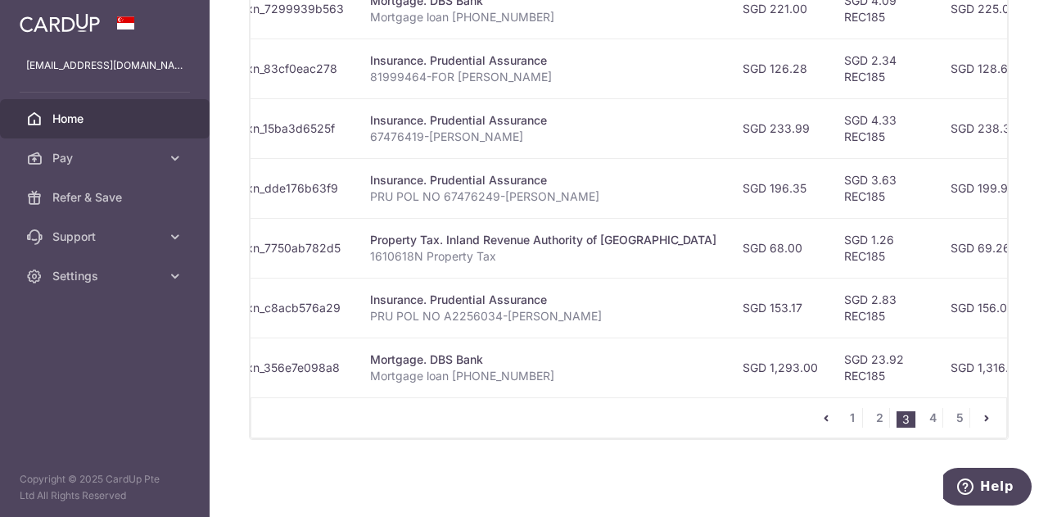
click at [980, 420] on icon "pager" at bounding box center [986, 417] width 13 height 13
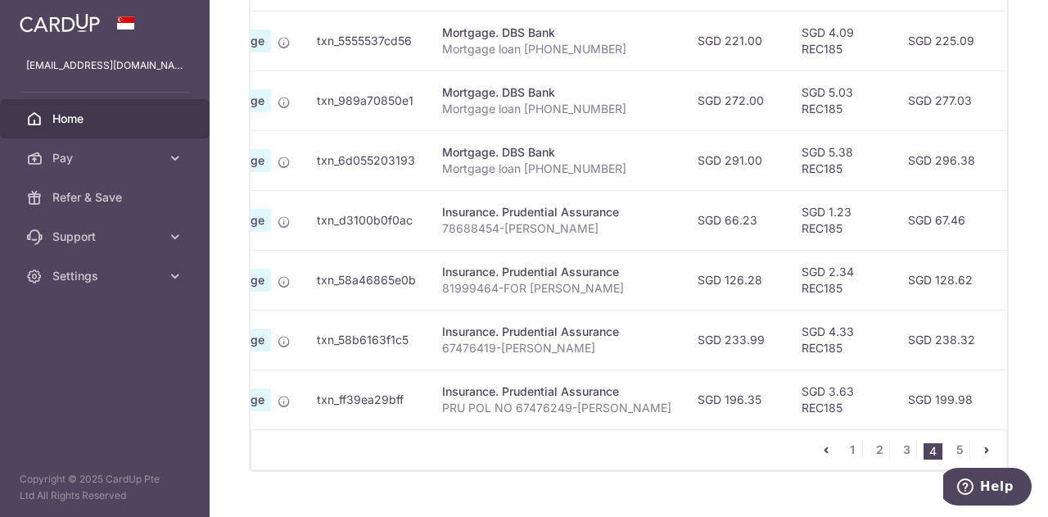
scroll to position [749, 0]
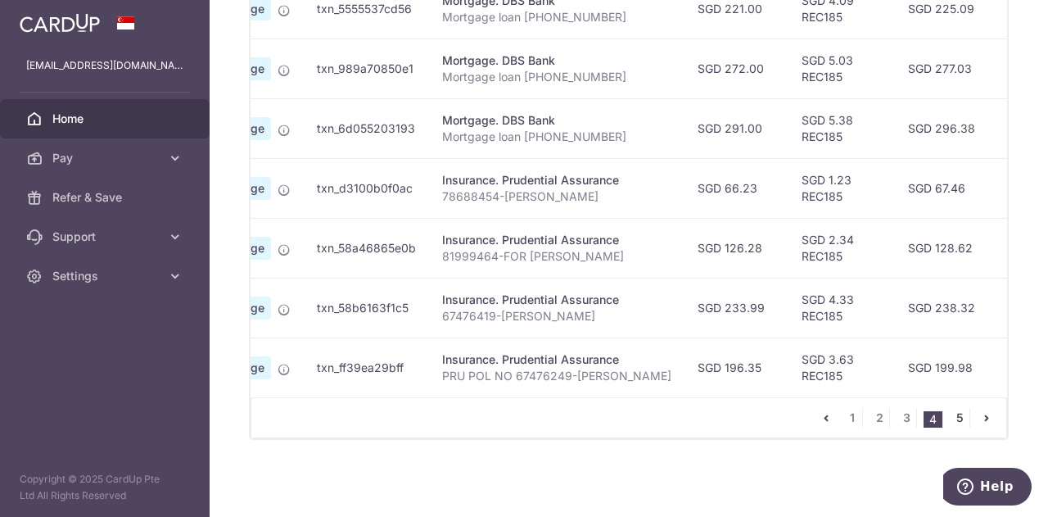
click at [953, 417] on link "5" at bounding box center [960, 418] width 20 height 20
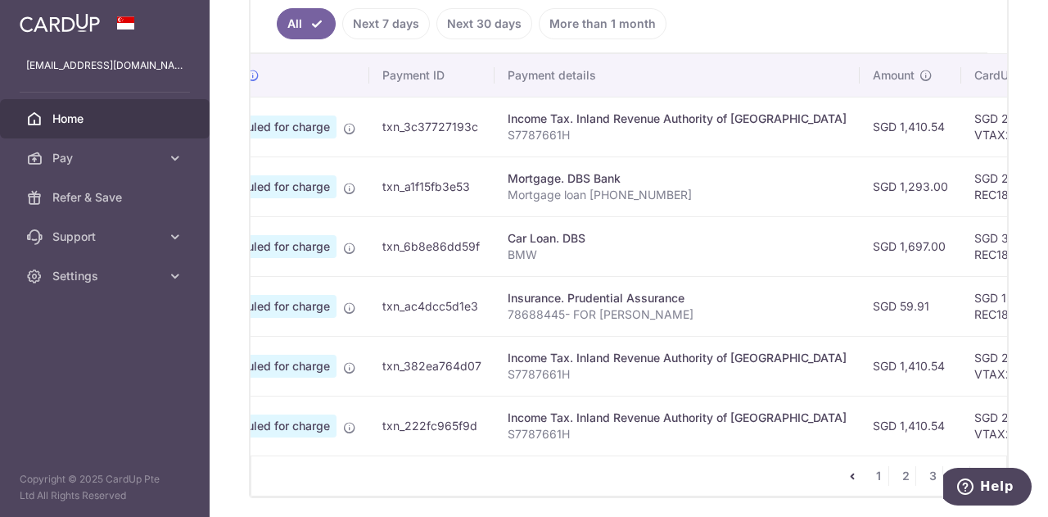
scroll to position [0, 0]
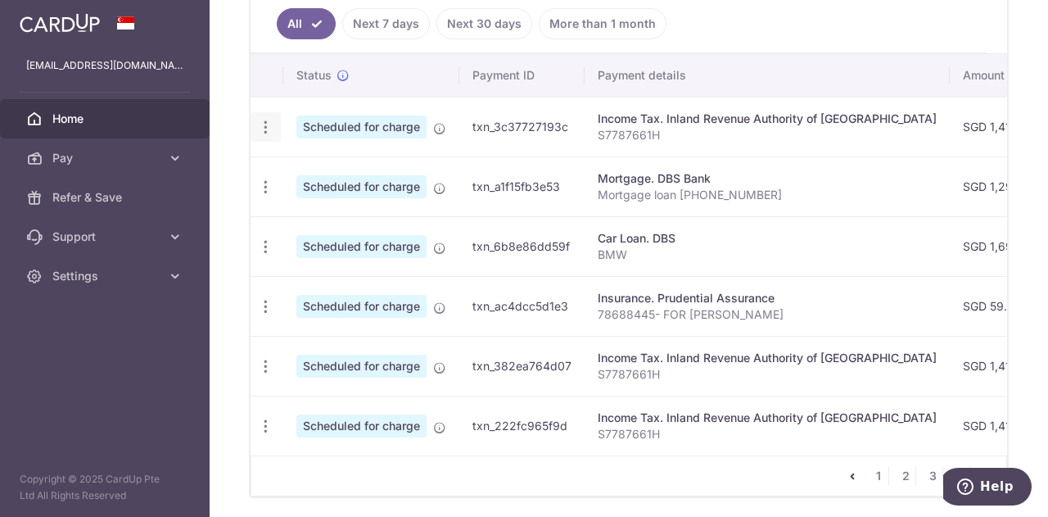
click at [264, 121] on icon "button" at bounding box center [265, 127] width 17 height 17
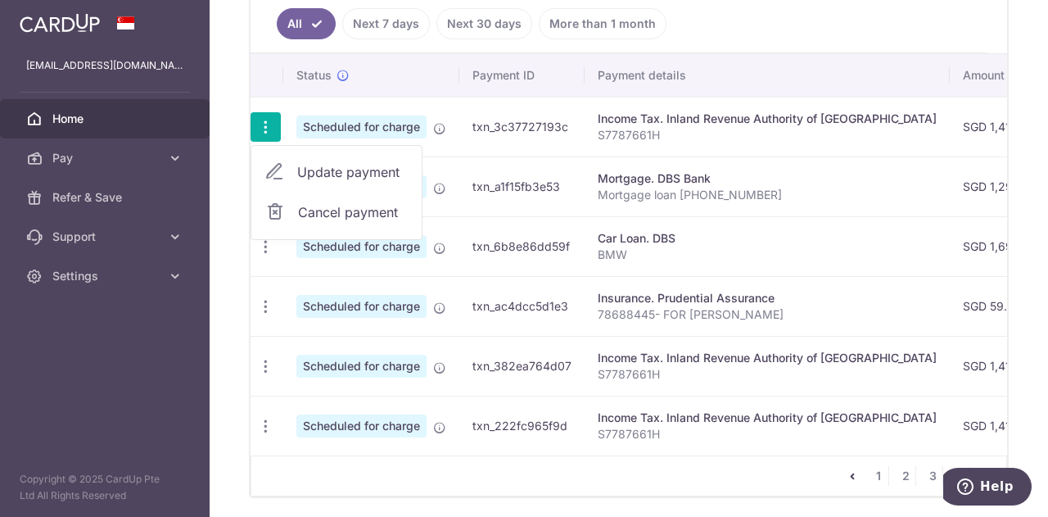
click at [340, 164] on span "Update payment" at bounding box center [352, 172] width 111 height 20
radio input "true"
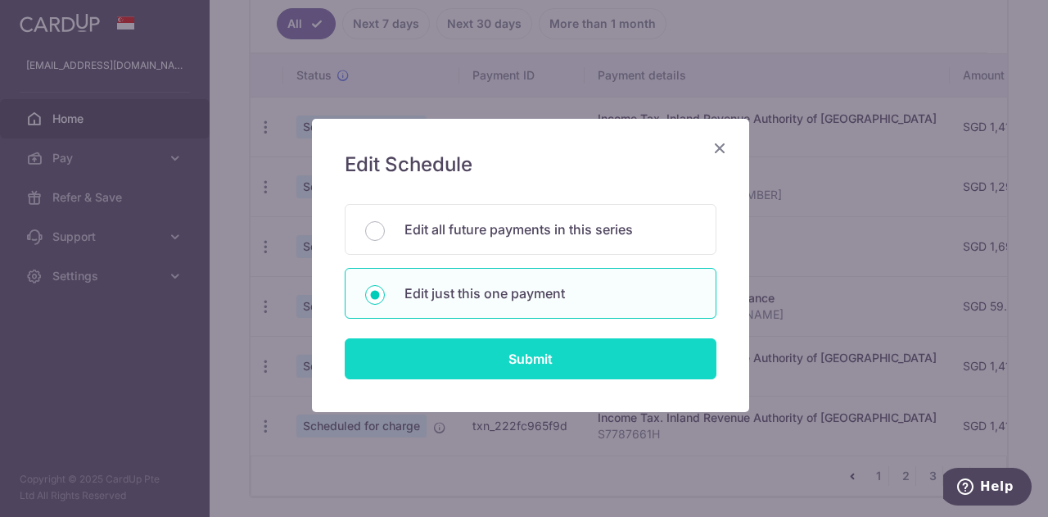
click at [499, 356] on input "Submit" at bounding box center [531, 358] width 372 height 41
radio input "true"
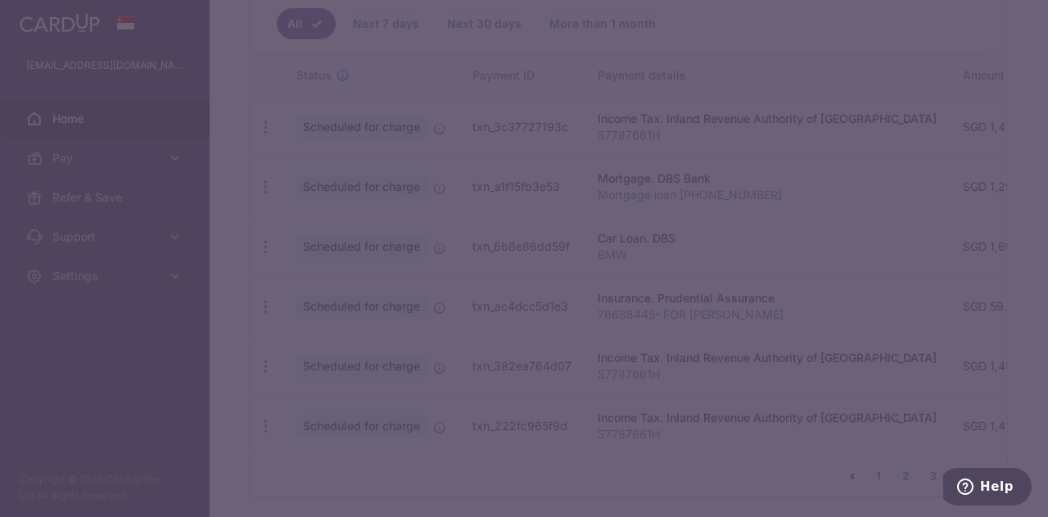
type input "1,410.54"
type input "08/01/2026"
type input "S7787661H"
type input "VTAX25R"
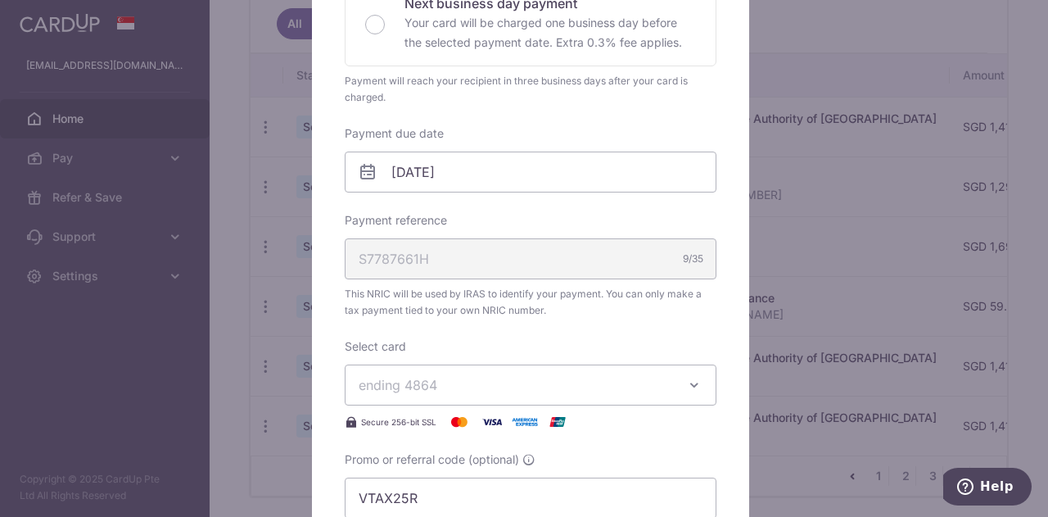
scroll to position [328, 0]
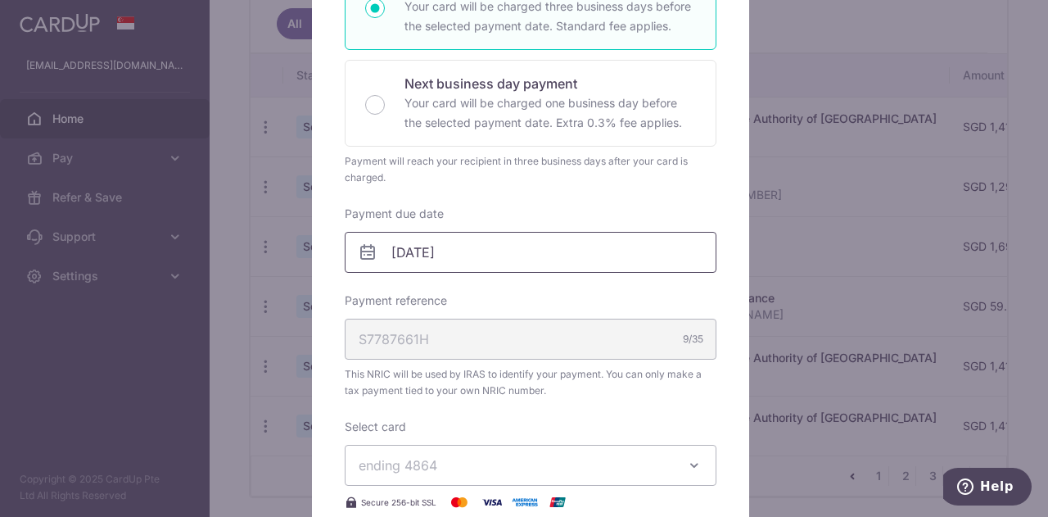
click at [466, 254] on input "08/01/2026" at bounding box center [531, 252] width 372 height 41
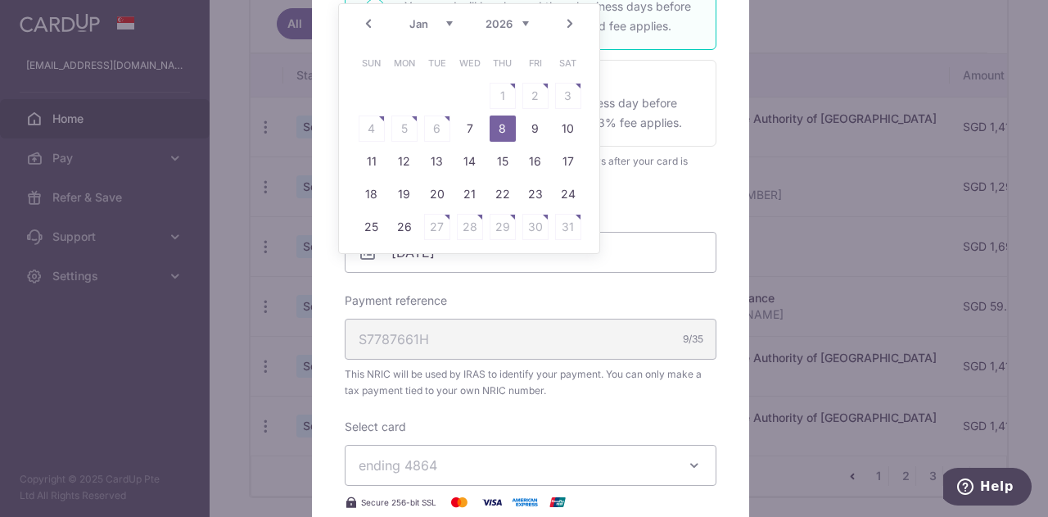
click at [368, 17] on link "Prev" at bounding box center [369, 24] width 20 height 20
click at [473, 196] on link "24" at bounding box center [470, 194] width 26 height 26
type input "24/12/2025"
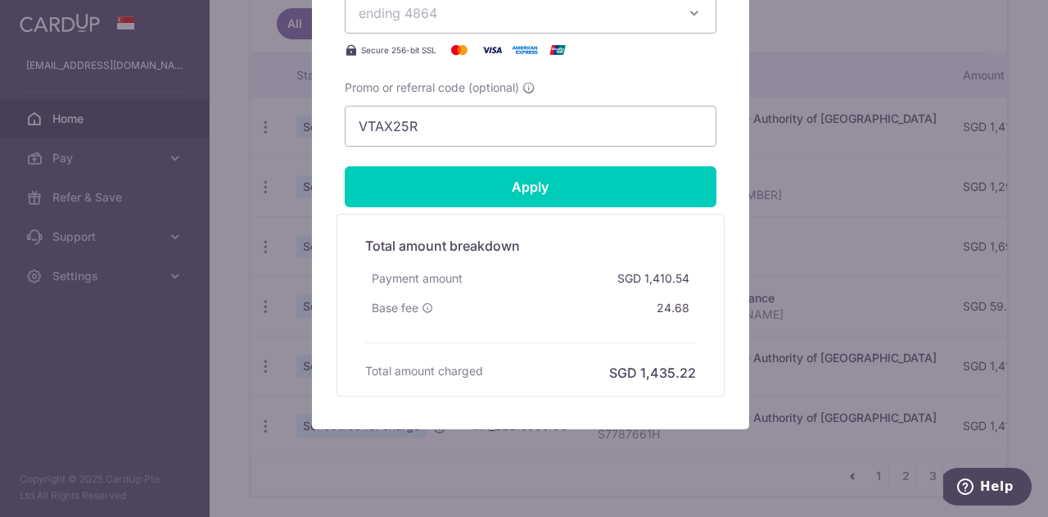
scroll to position [1064, 0]
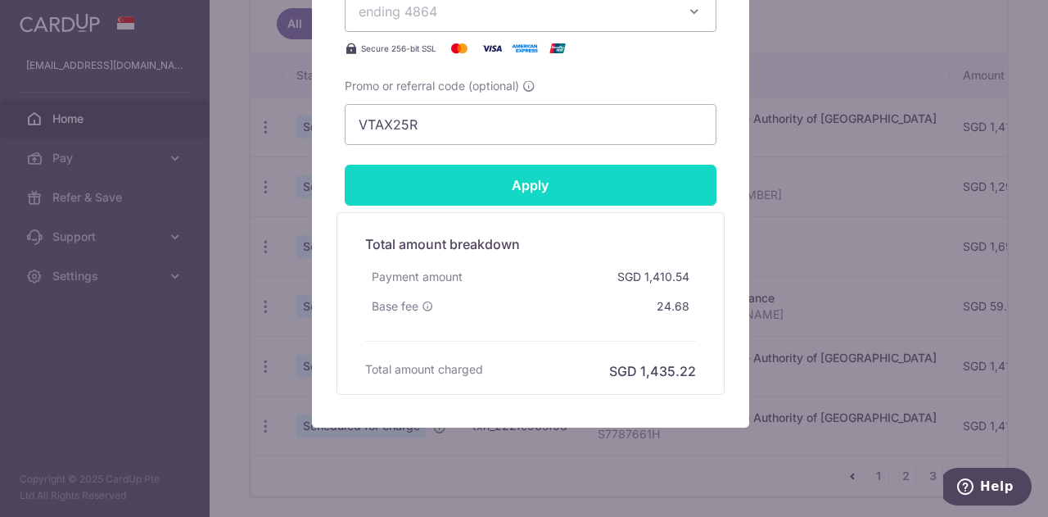
click at [545, 191] on input "Apply" at bounding box center [531, 185] width 372 height 41
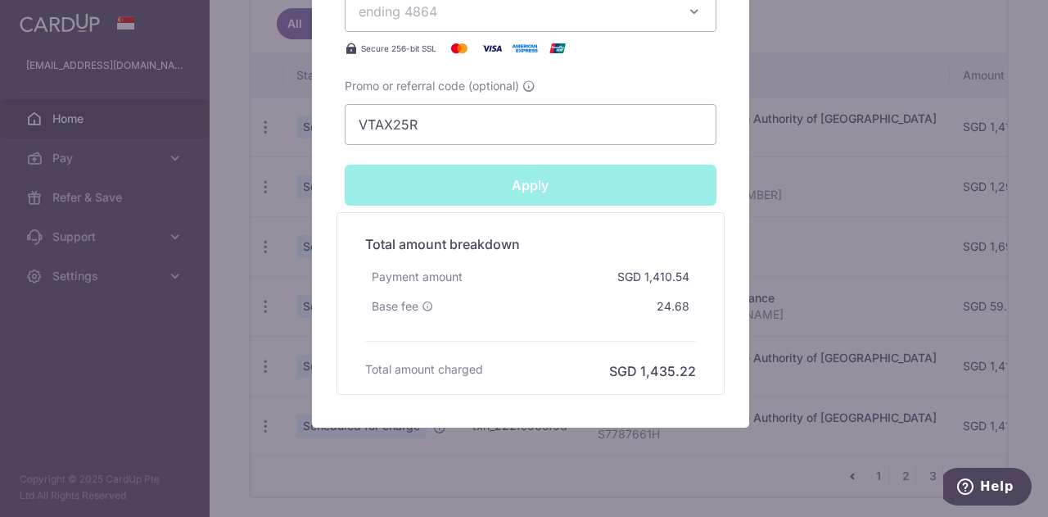
type input "Successfully Applied"
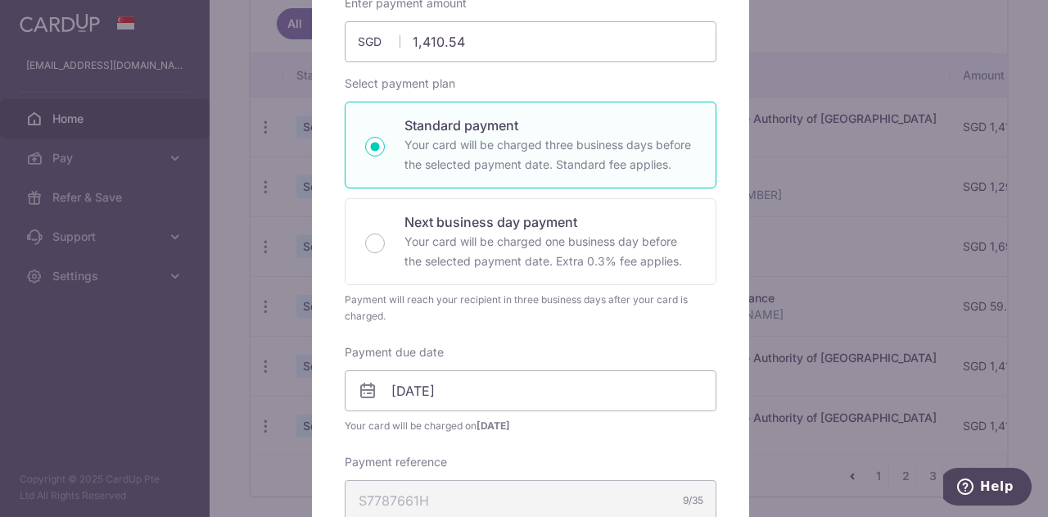
scroll to position [138, 0]
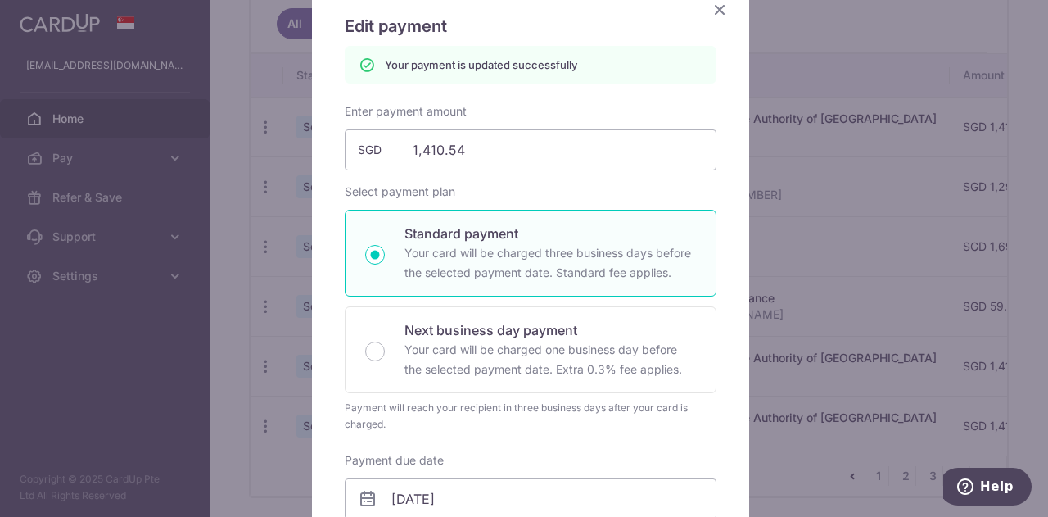
click at [714, 11] on icon "Close" at bounding box center [720, 9] width 20 height 20
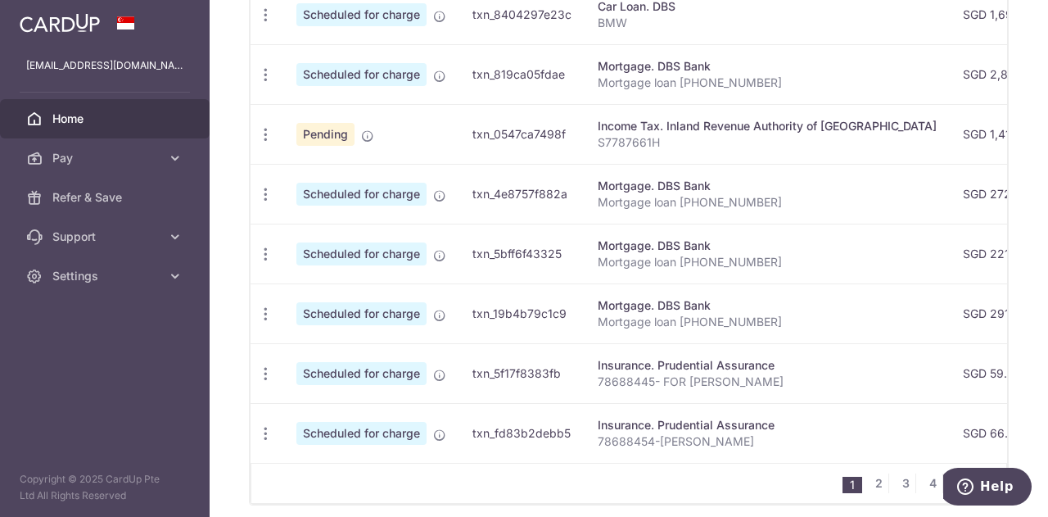
scroll to position [749, 0]
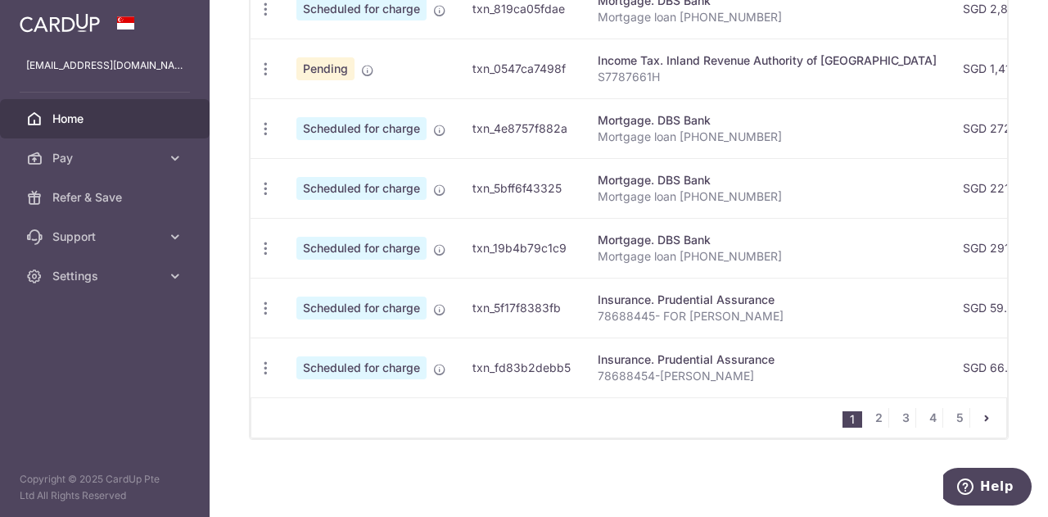
click at [980, 415] on icon "pager" at bounding box center [986, 417] width 13 height 13
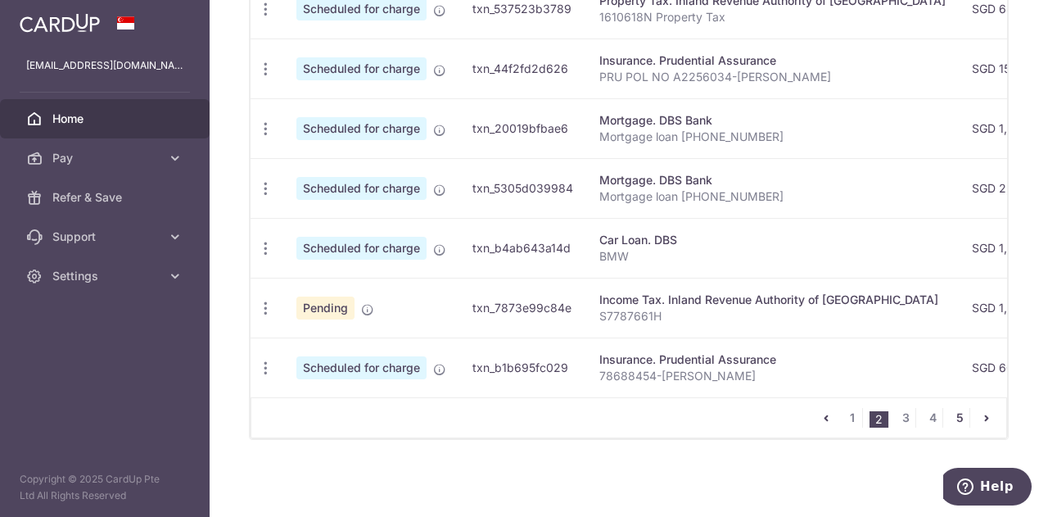
click at [950, 418] on link "5" at bounding box center [960, 418] width 20 height 20
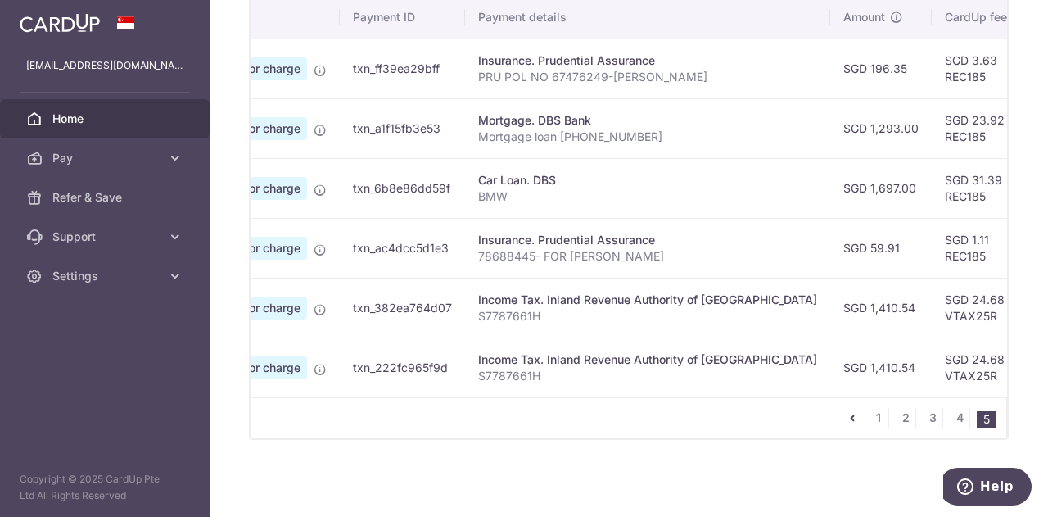
scroll to position [0, 0]
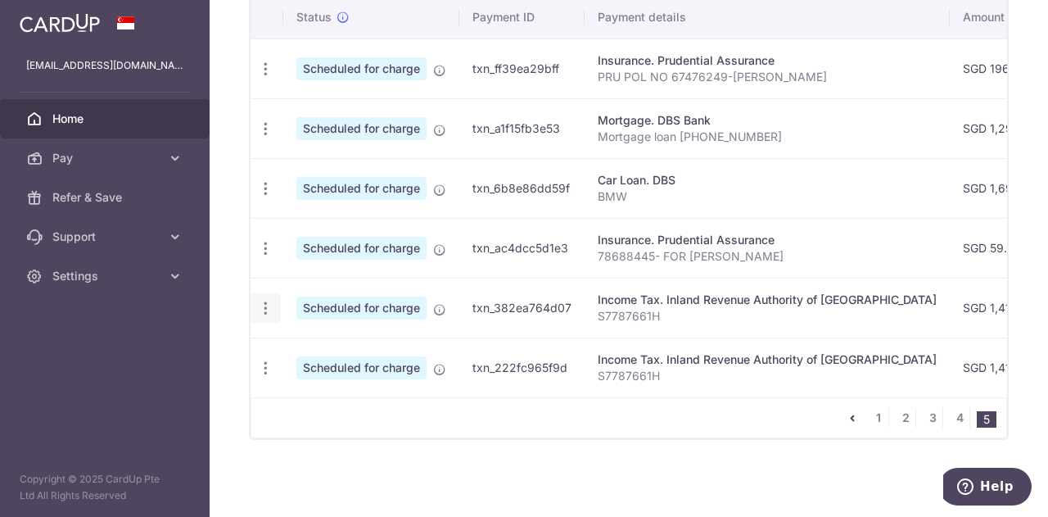
click at [264, 302] on icon "button" at bounding box center [265, 308] width 17 height 17
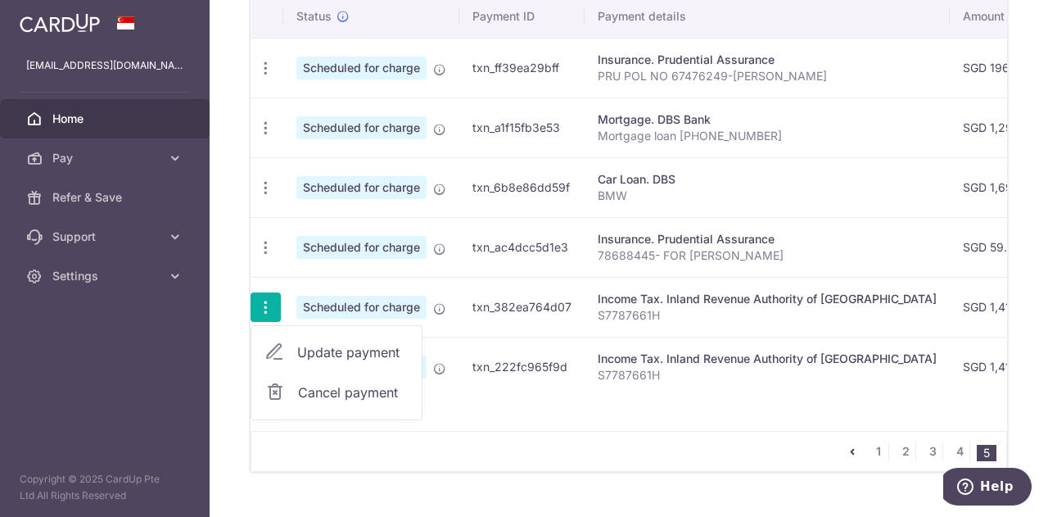
click at [329, 350] on span "Update payment" at bounding box center [352, 352] width 111 height 20
radio input "true"
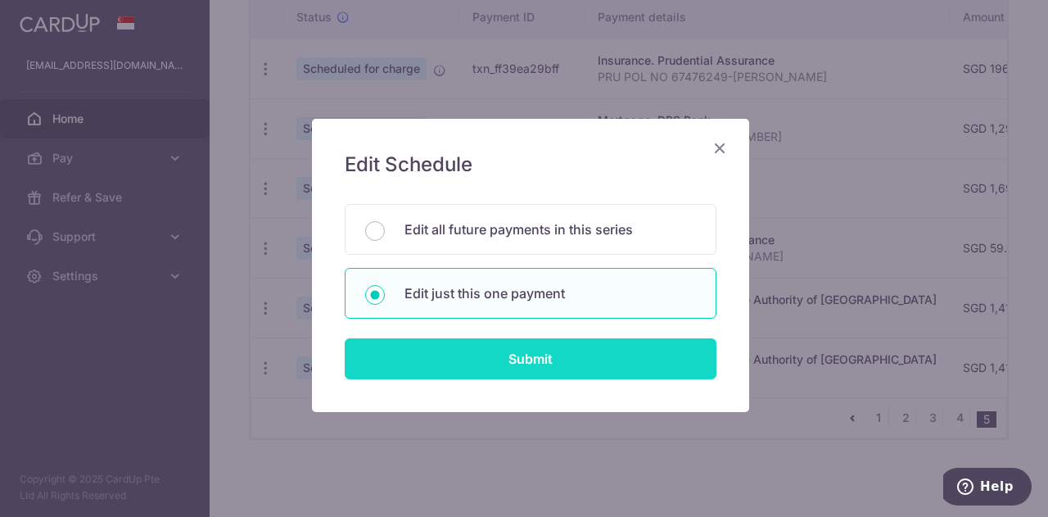
click at [556, 361] on input "Submit" at bounding box center [531, 358] width 372 height 41
radio input "true"
type input "1,410.54"
type input "[DATE]"
type input "S7787661H"
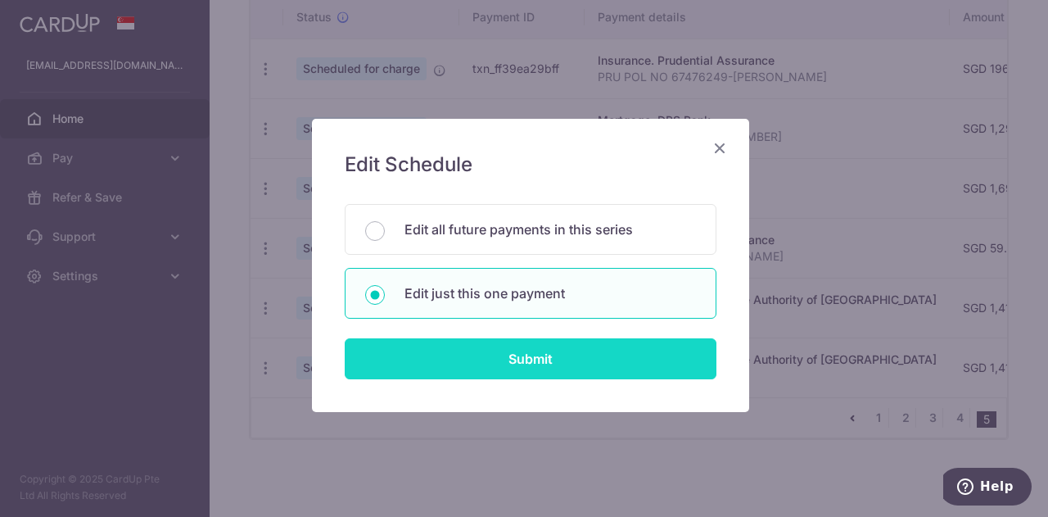
type input "VTAX25R"
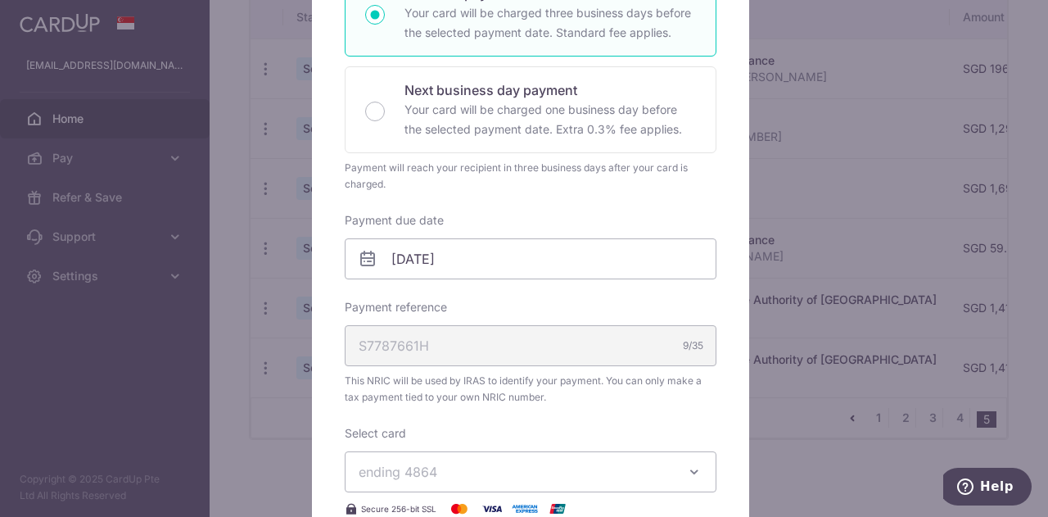
scroll to position [328, 0]
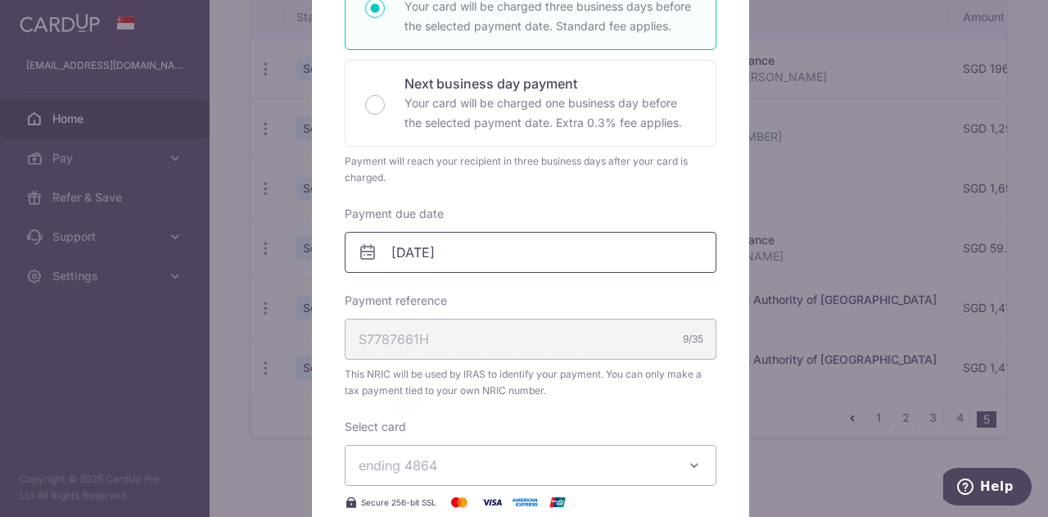
click at [466, 253] on input "09/02/2026" at bounding box center [531, 252] width 372 height 41
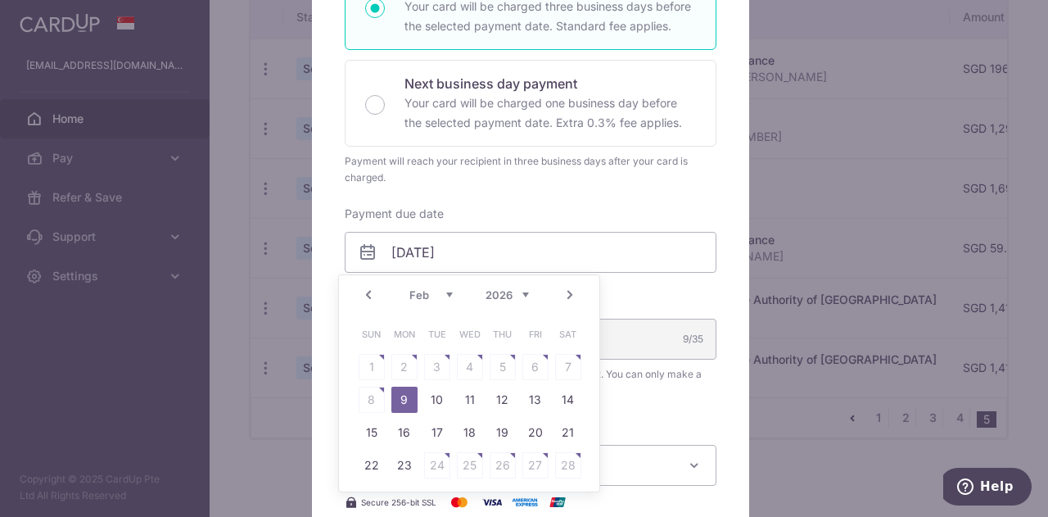
click at [369, 292] on link "Prev" at bounding box center [369, 295] width 20 height 20
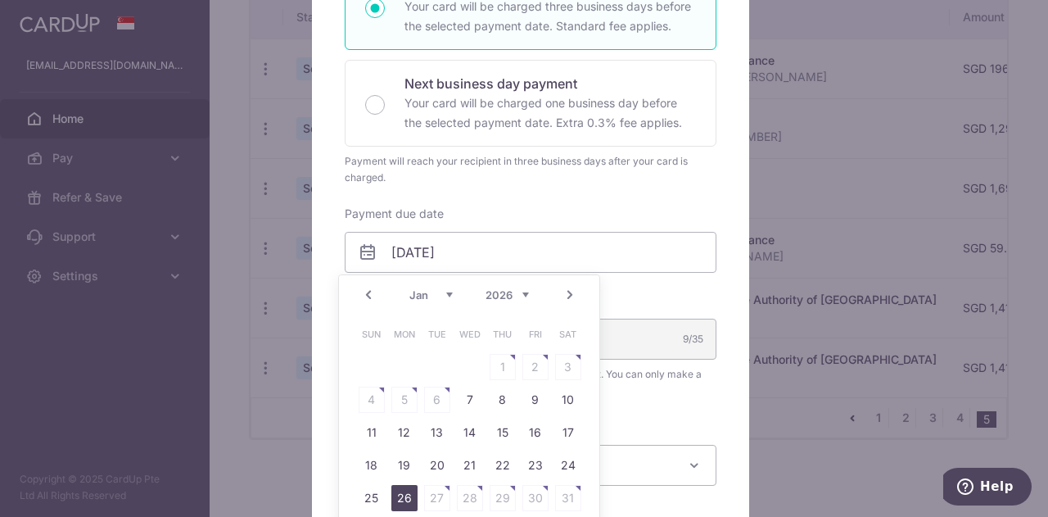
click at [400, 495] on link "26" at bounding box center [404, 498] width 26 height 26
type input "[DATE]"
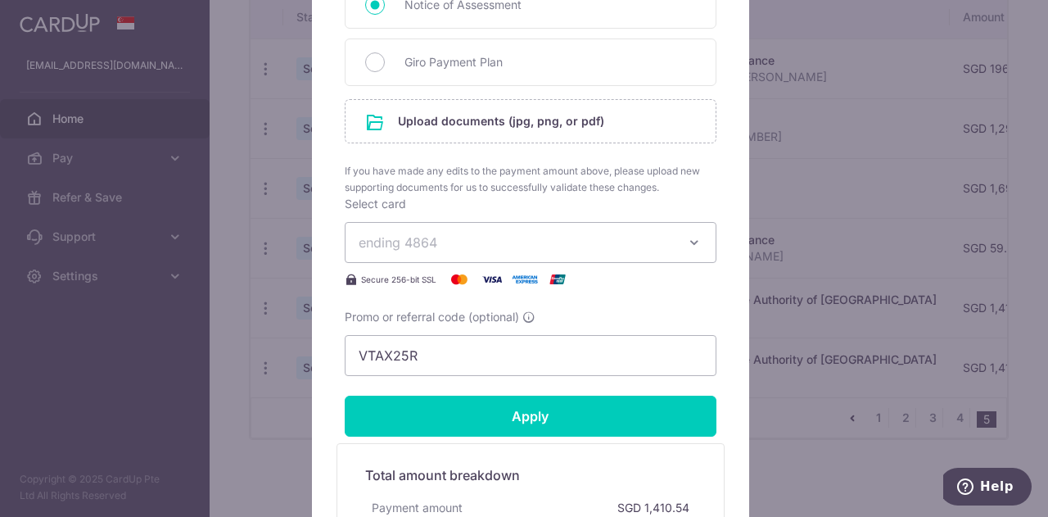
scroll to position [901, 0]
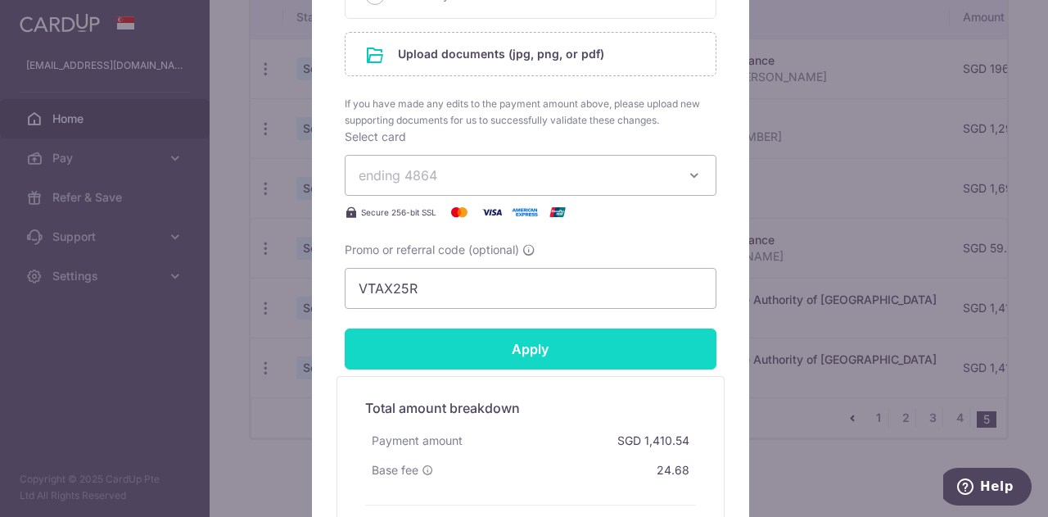
click at [544, 351] on input "Apply" at bounding box center [531, 348] width 372 height 41
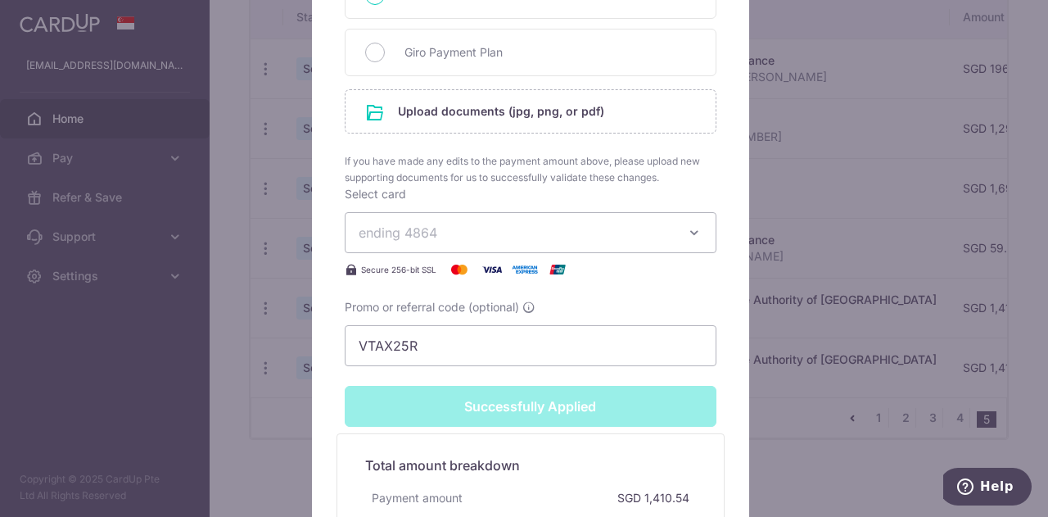
type input "Successfully Applied"
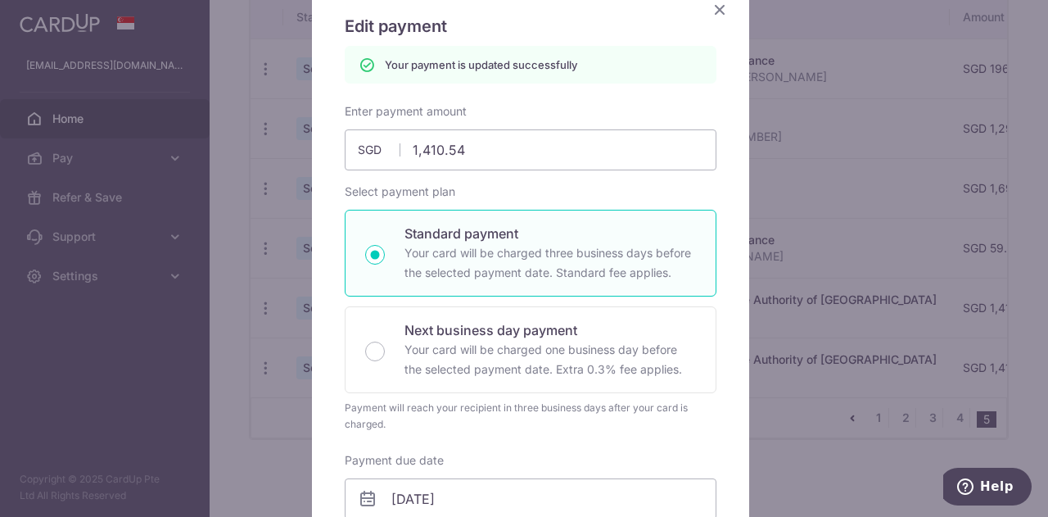
scroll to position [0, 0]
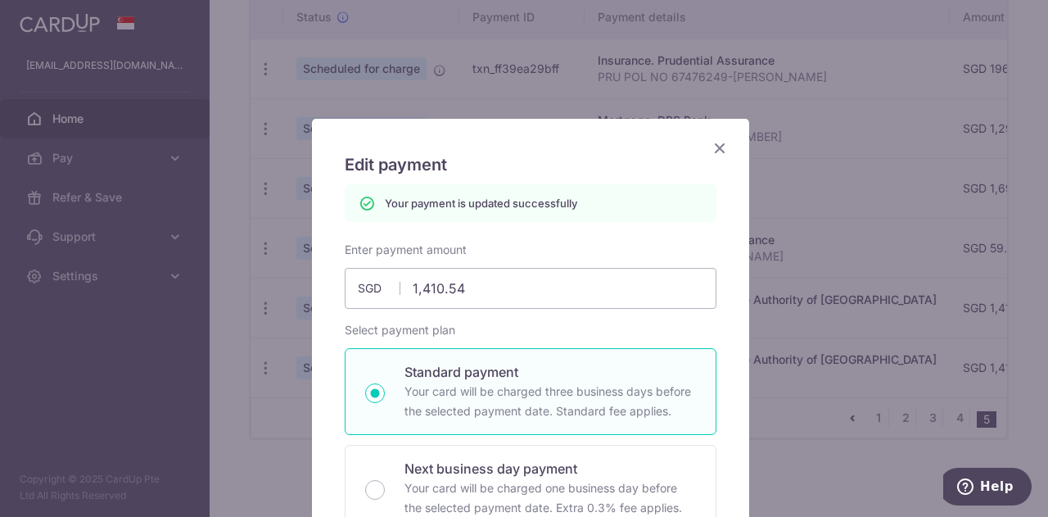
click at [715, 142] on icon "Close" at bounding box center [720, 148] width 20 height 20
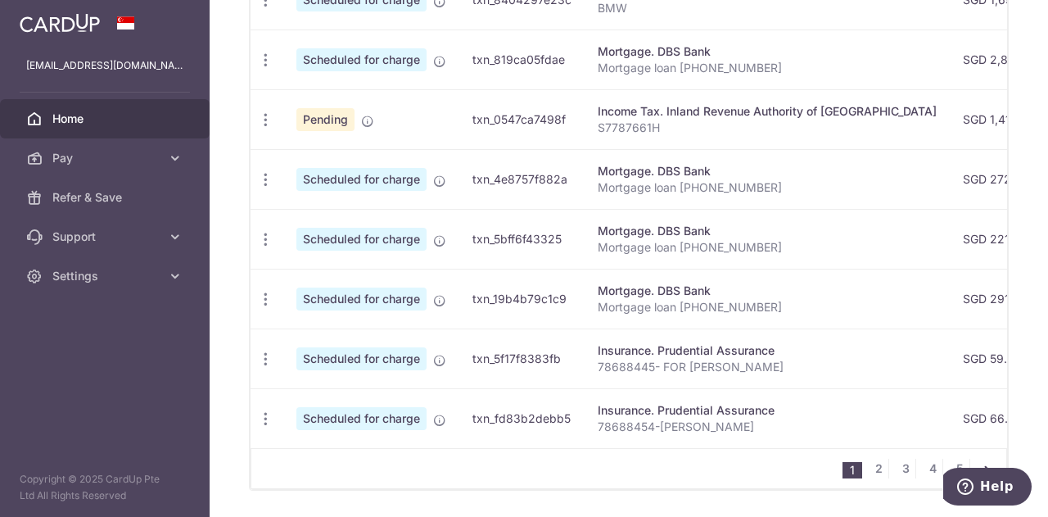
scroll to position [749, 0]
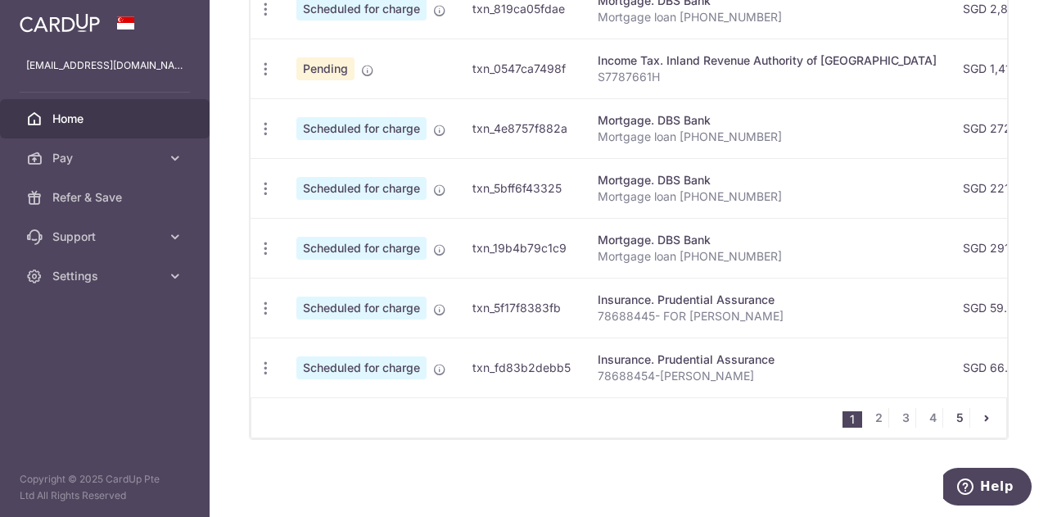
click at [951, 418] on link "5" at bounding box center [960, 418] width 20 height 20
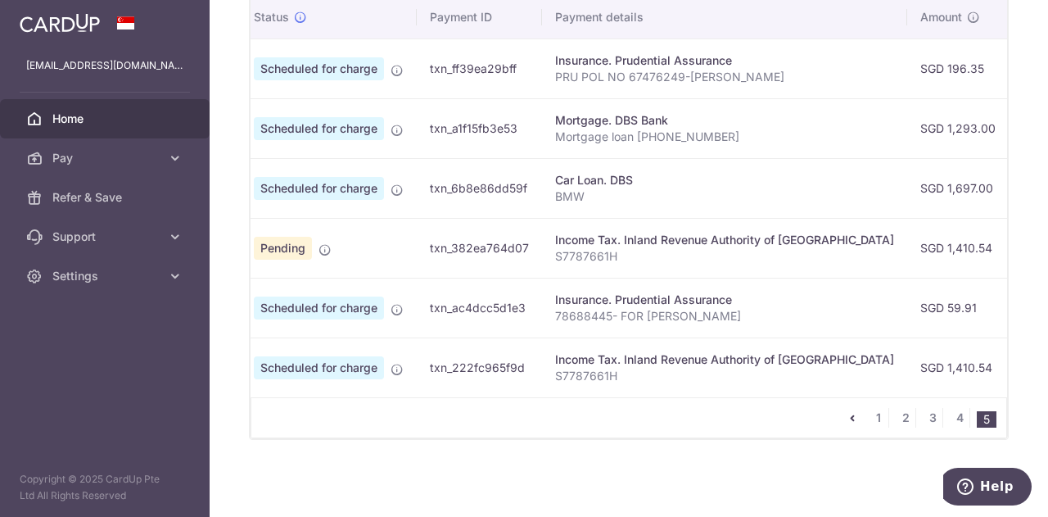
scroll to position [0, 0]
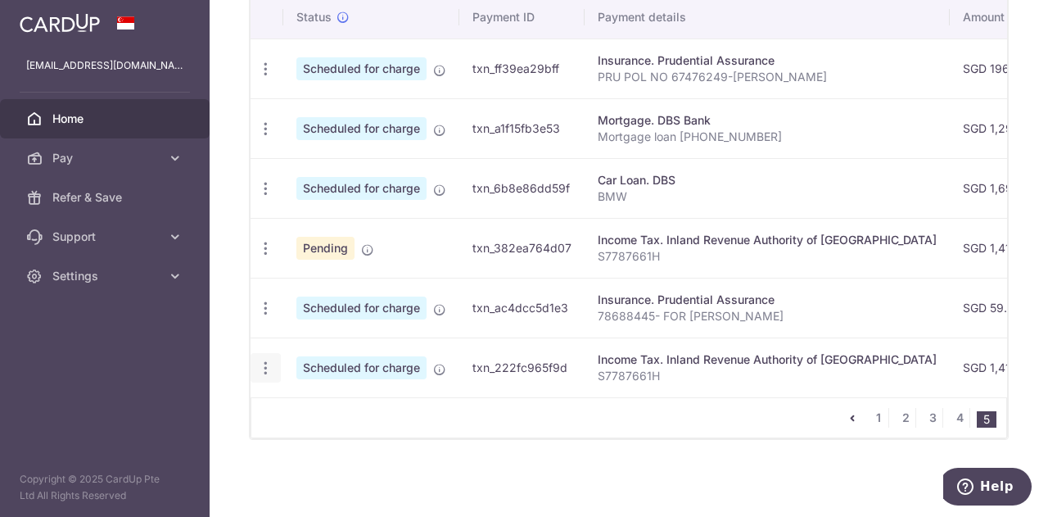
click at [263, 359] on icon "button" at bounding box center [265, 367] width 17 height 17
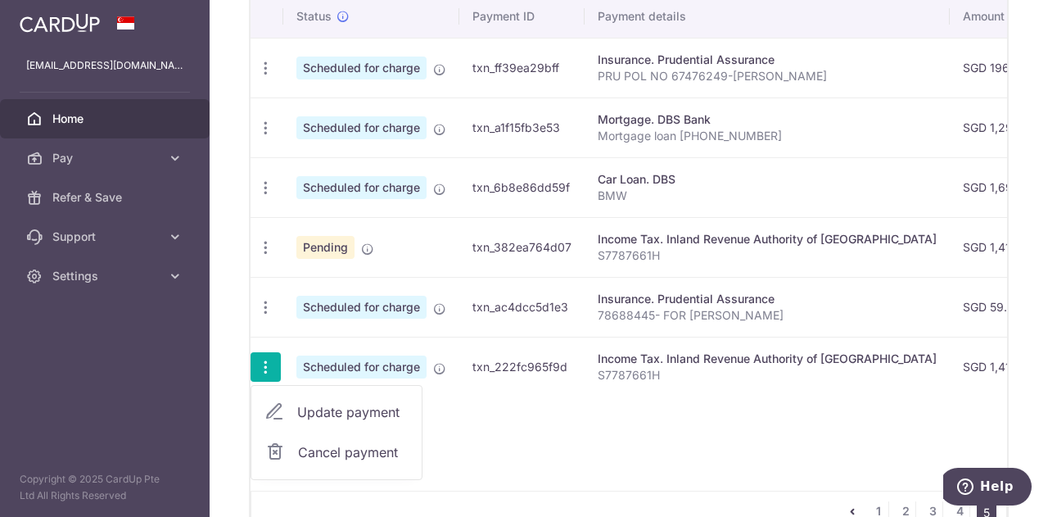
click at [330, 404] on span "Update payment" at bounding box center [352, 412] width 111 height 20
radio input "true"
type input "1,410.54"
type input "[DATE]"
type input "S7787661H"
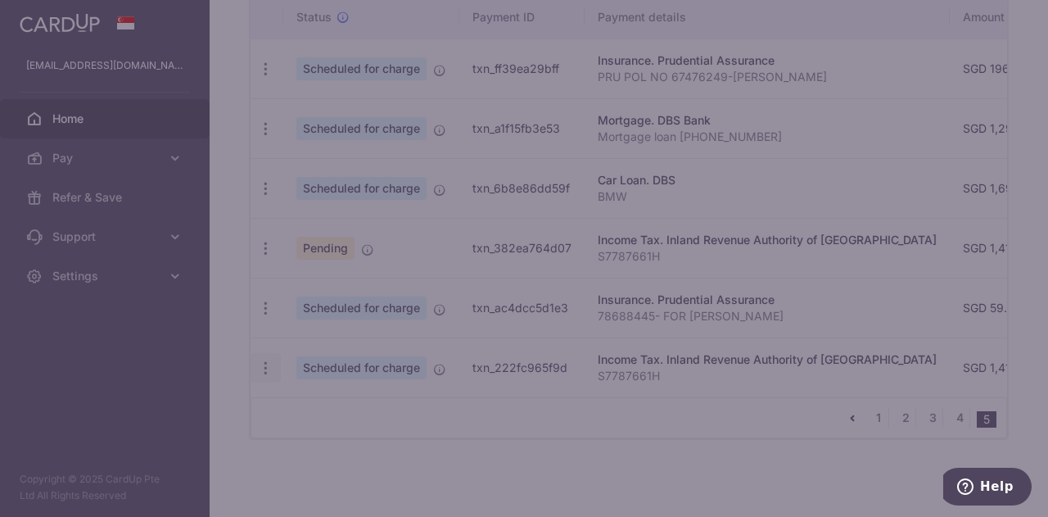
type input "VTAX25R"
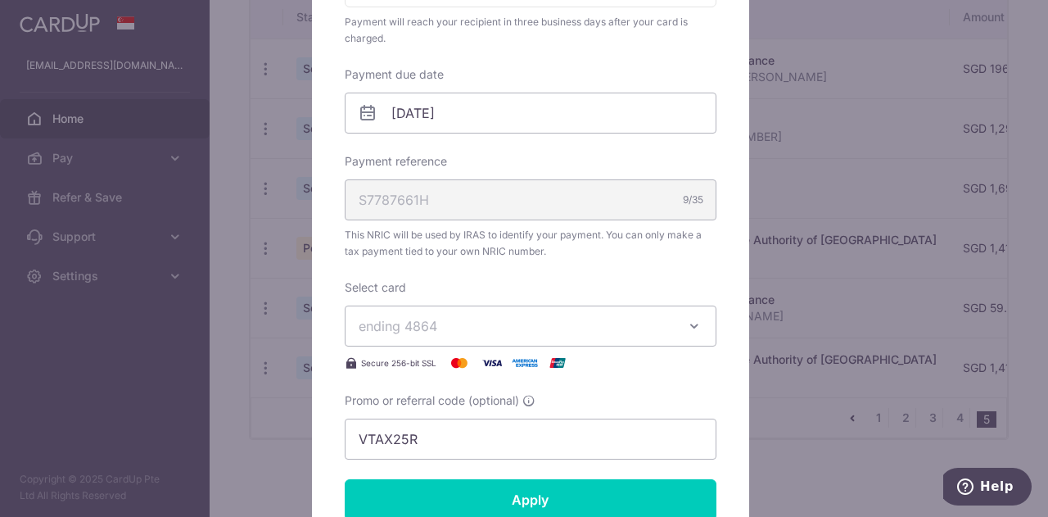
scroll to position [397, 0]
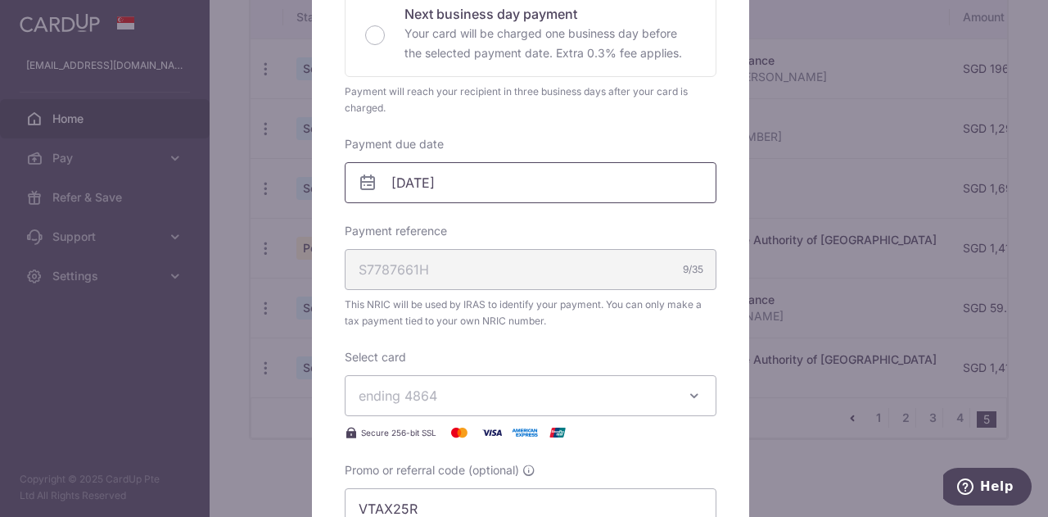
click at [473, 174] on input "[DATE]" at bounding box center [531, 182] width 372 height 41
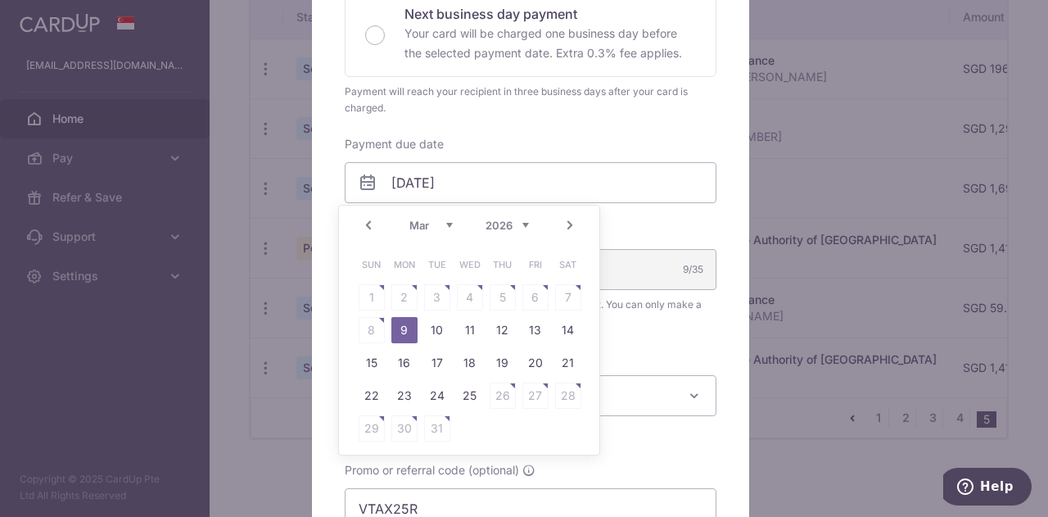
click at [366, 227] on link "Prev" at bounding box center [369, 225] width 20 height 20
click at [405, 395] on link "23" at bounding box center [404, 395] width 26 height 26
type input "[DATE]"
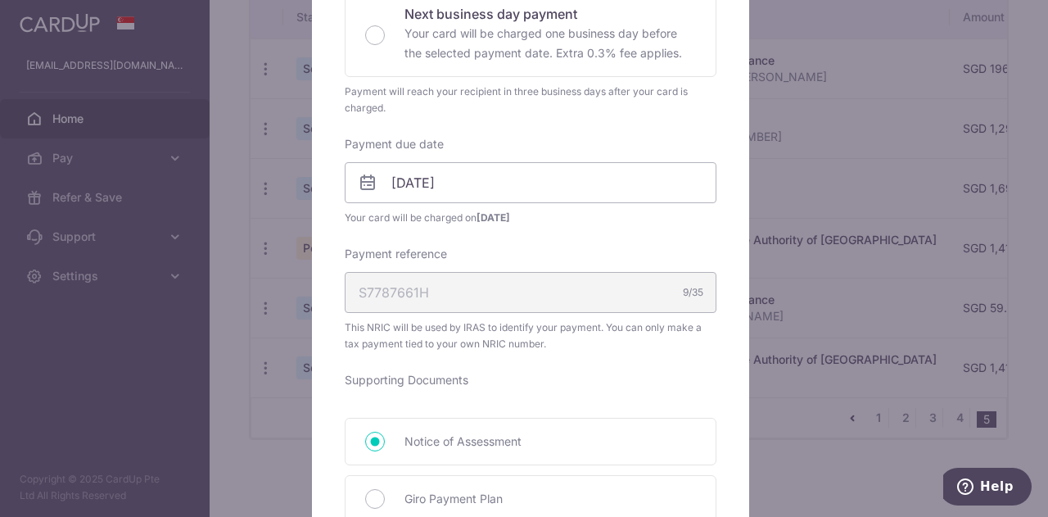
scroll to position [807, 0]
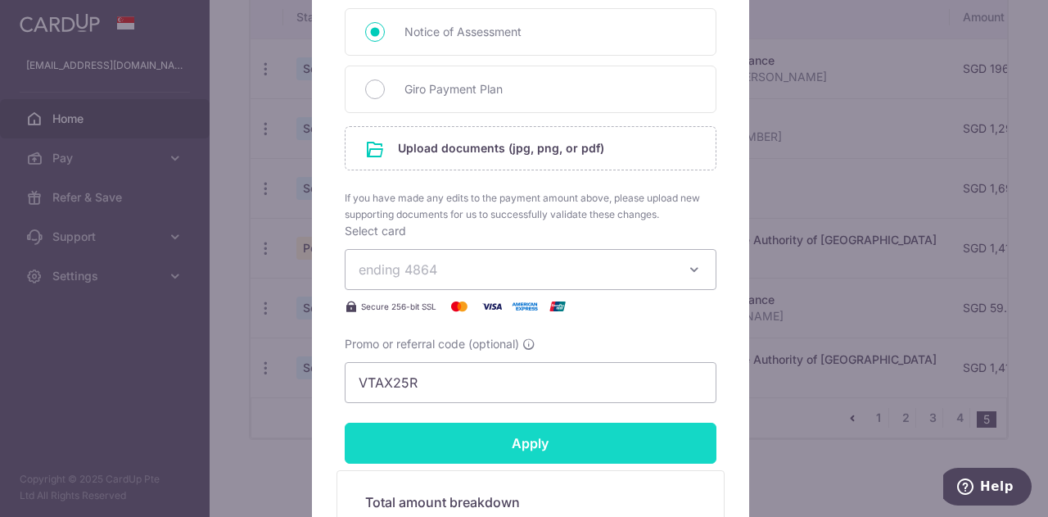
click at [578, 440] on input "Apply" at bounding box center [531, 443] width 372 height 41
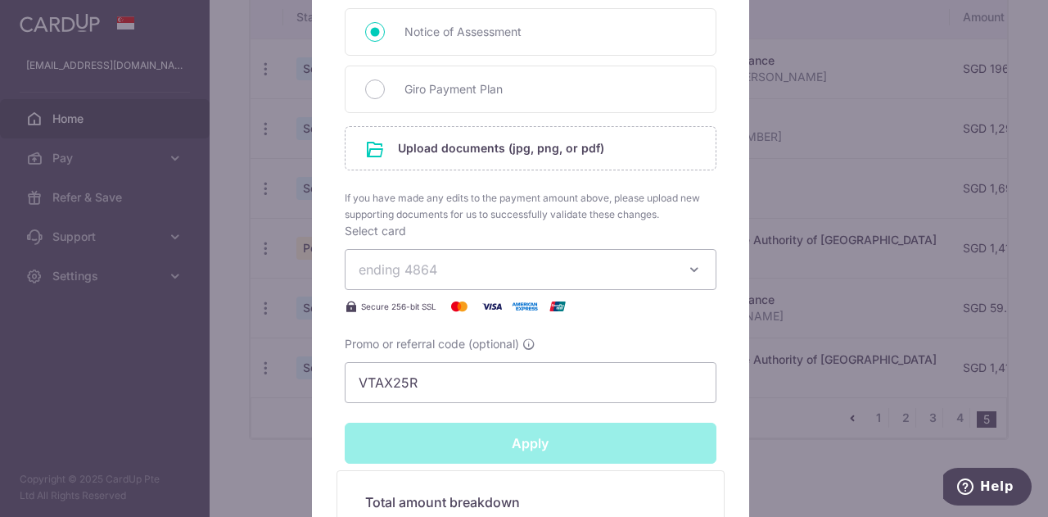
type input "Successfully Applied"
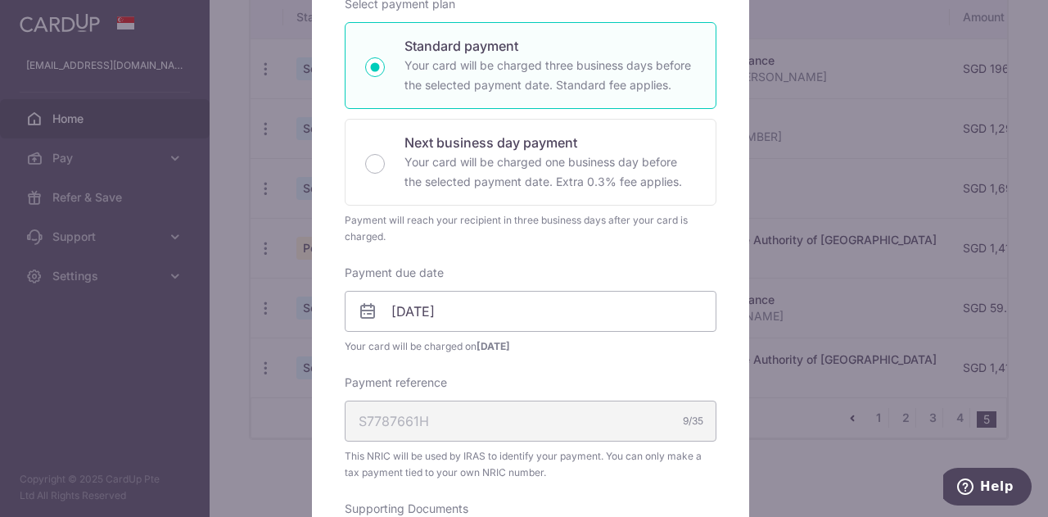
scroll to position [0, 0]
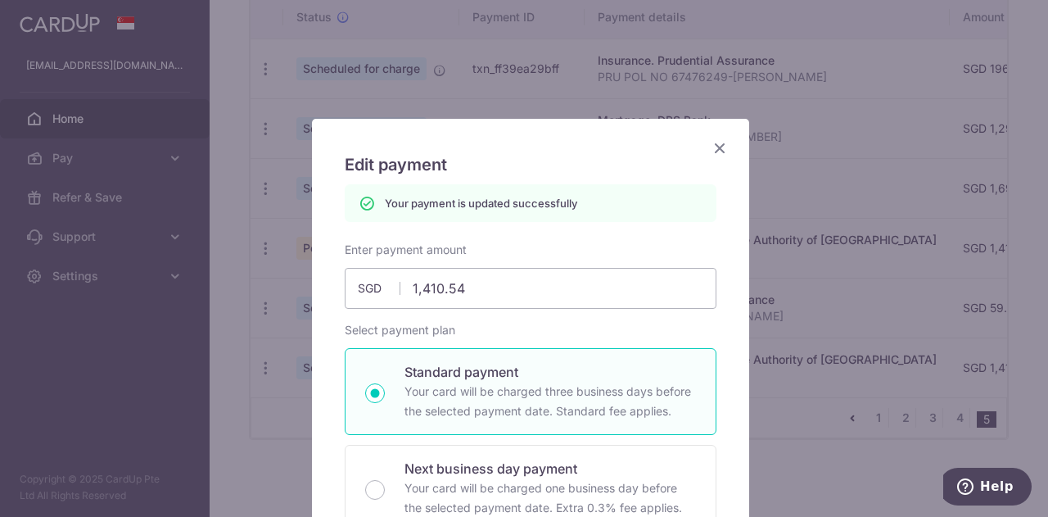
click at [713, 148] on icon "Close" at bounding box center [720, 148] width 20 height 20
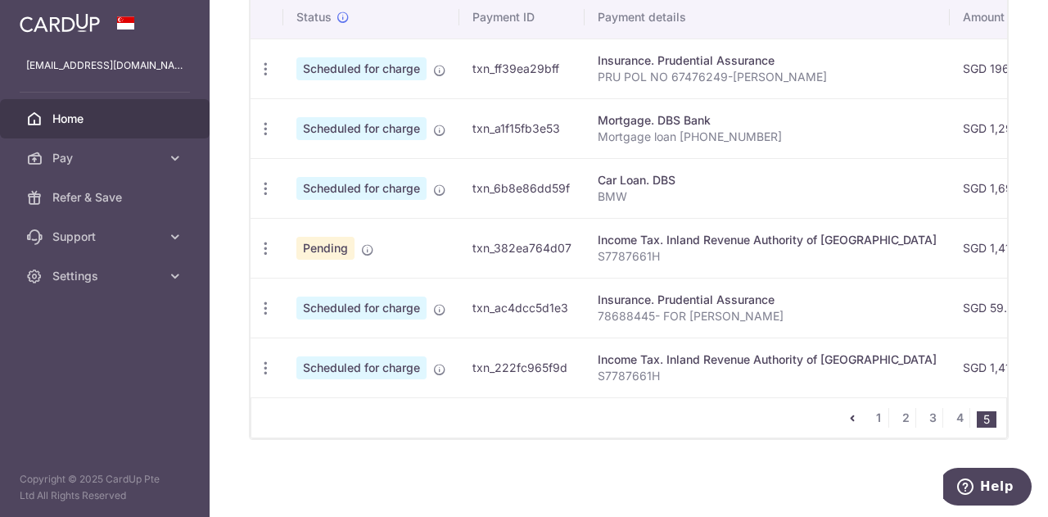
scroll to position [279, 0]
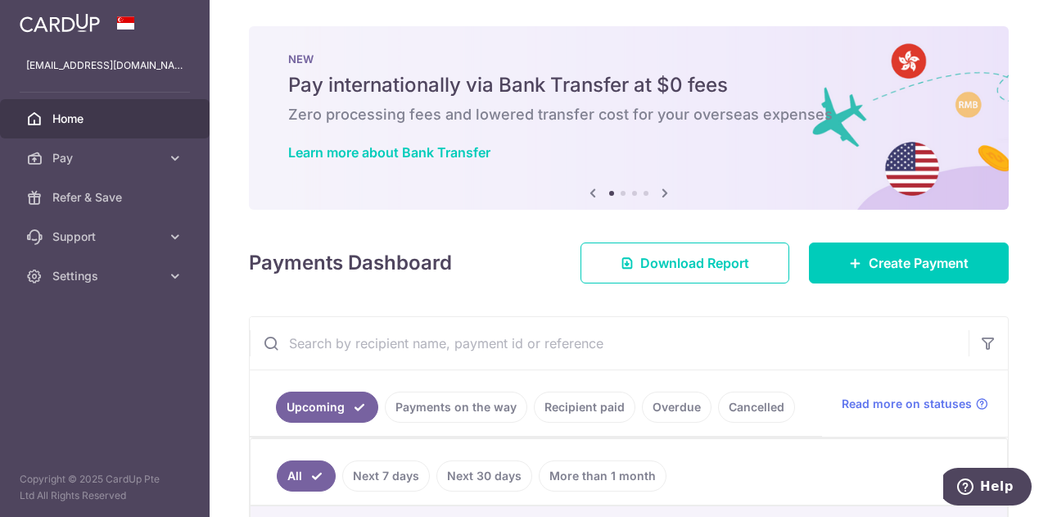
click at [585, 403] on link "Recipient paid" at bounding box center [585, 406] width 102 height 31
